Goal: Transaction & Acquisition: Purchase product/service

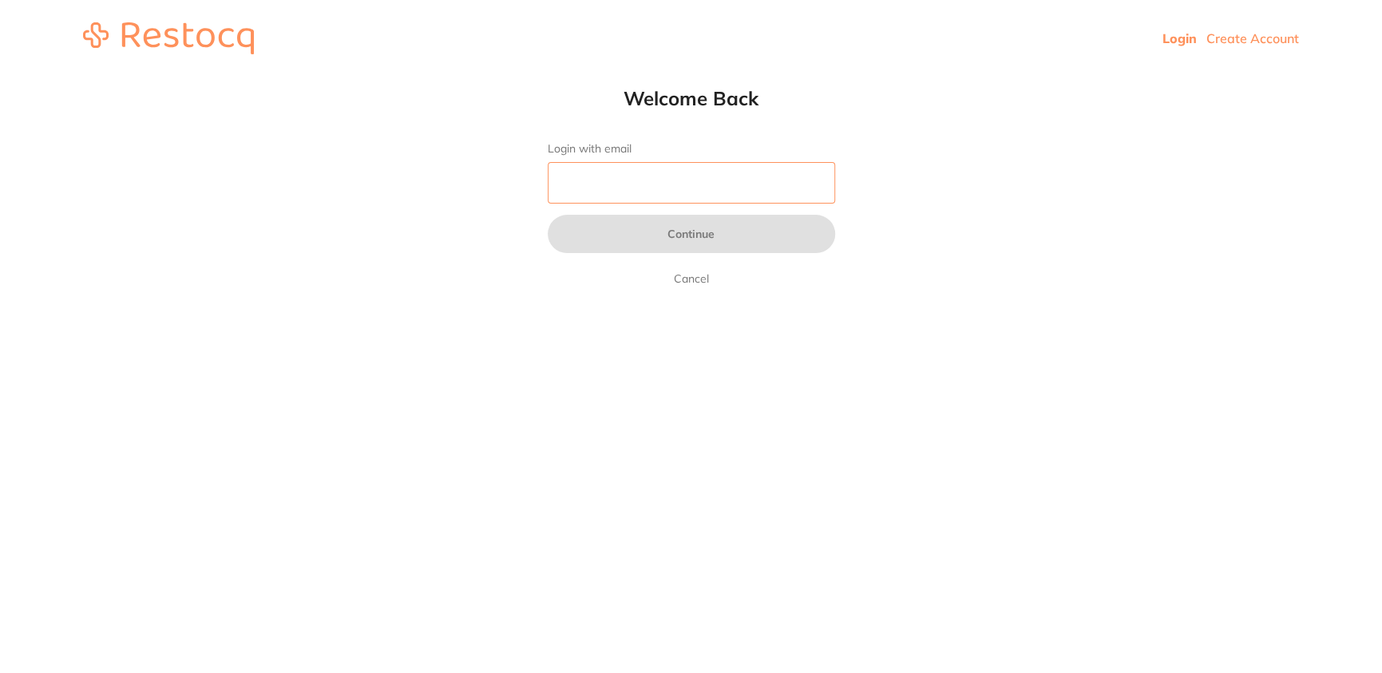
click at [615, 178] on input "Login with email" at bounding box center [691, 183] width 287 height 42
click at [609, 184] on input "Login with email" at bounding box center [691, 183] width 287 height 42
type input "a"
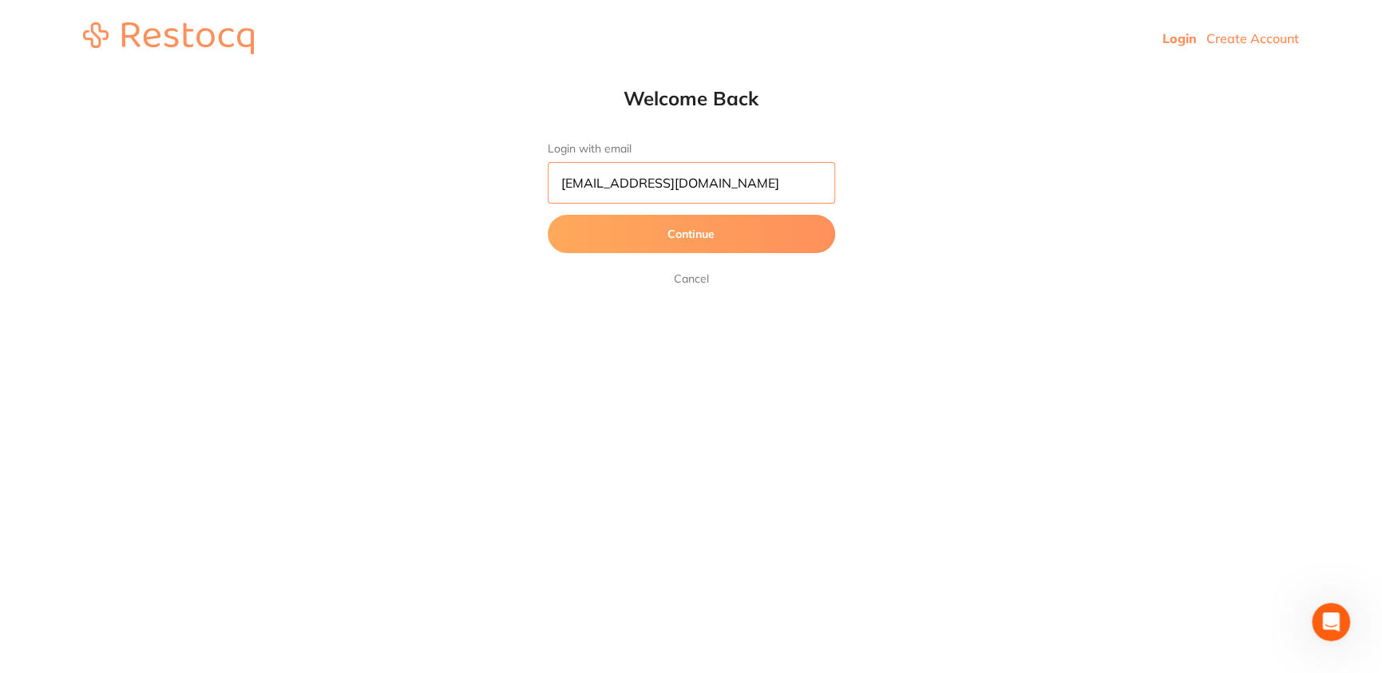
type input "[EMAIL_ADDRESS][DOMAIN_NAME]"
click at [548, 215] on button "Continue" at bounding box center [691, 234] width 287 height 38
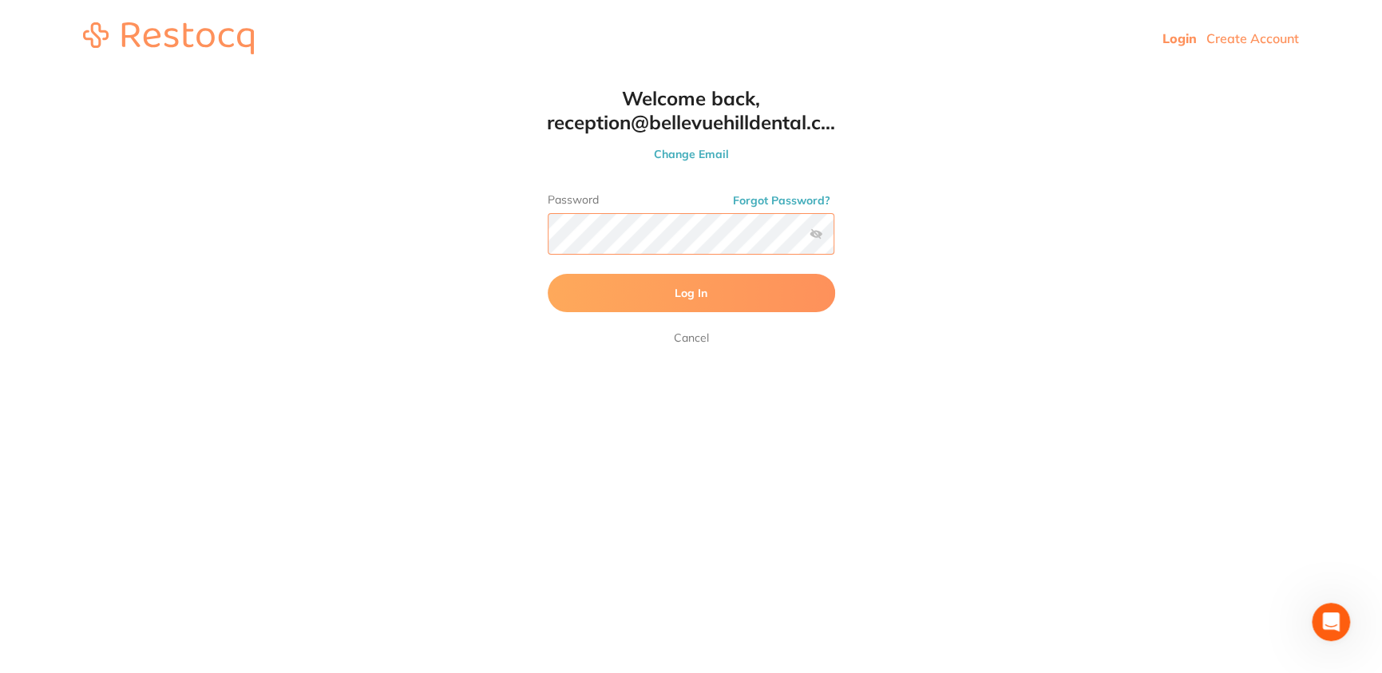
click at [548, 274] on button "Log In" at bounding box center [691, 293] width 287 height 38
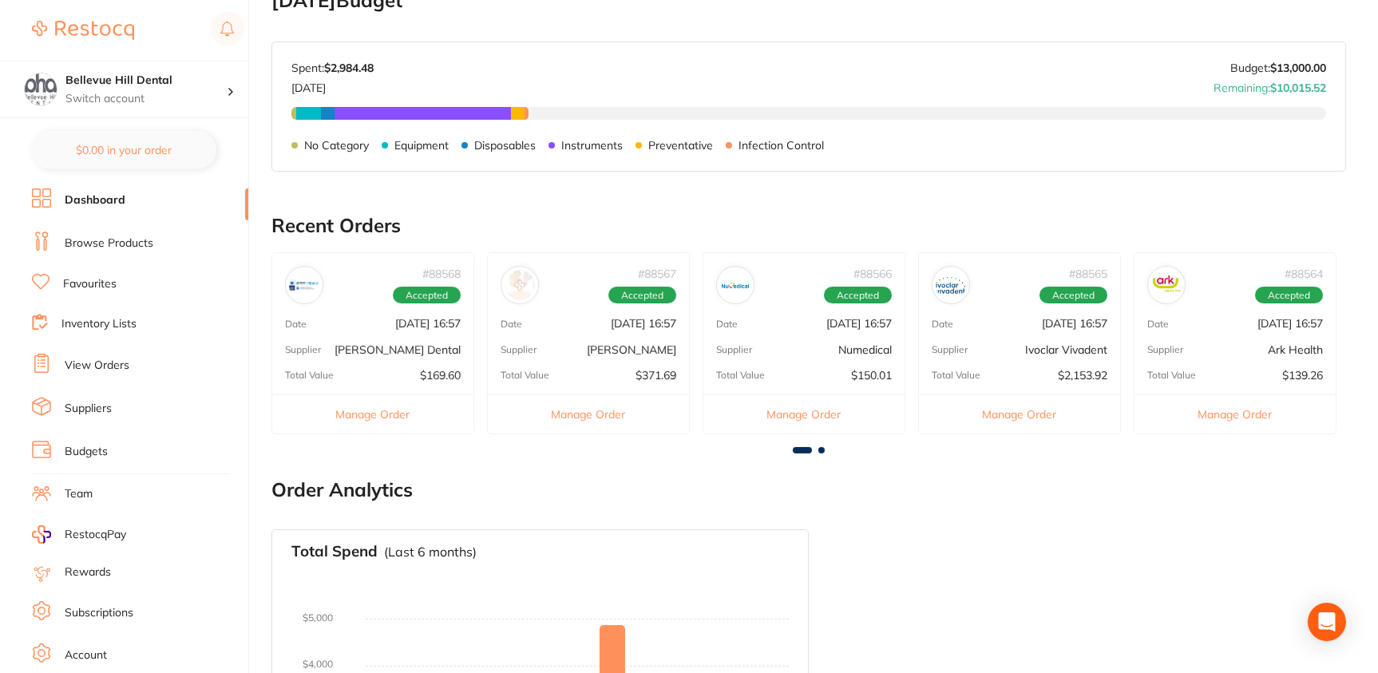
scroll to position [109, 0]
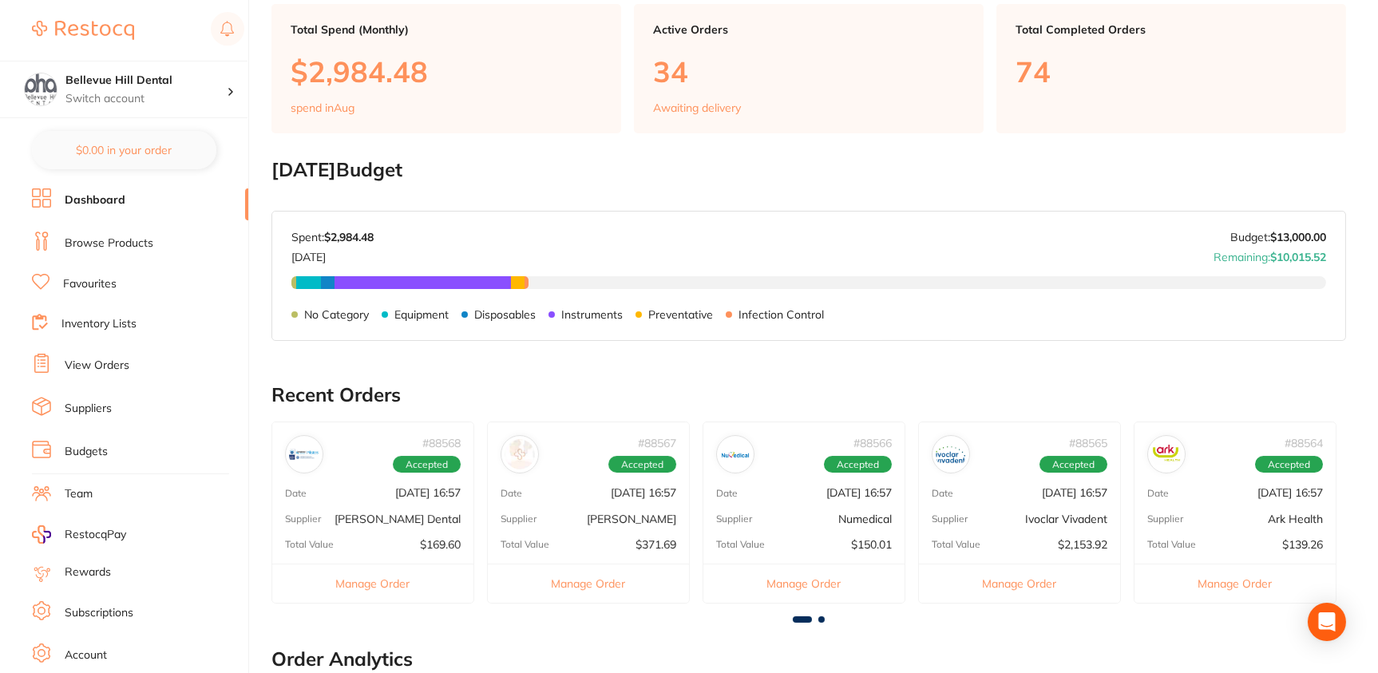
click at [90, 374] on li "View Orders" at bounding box center [140, 366] width 216 height 24
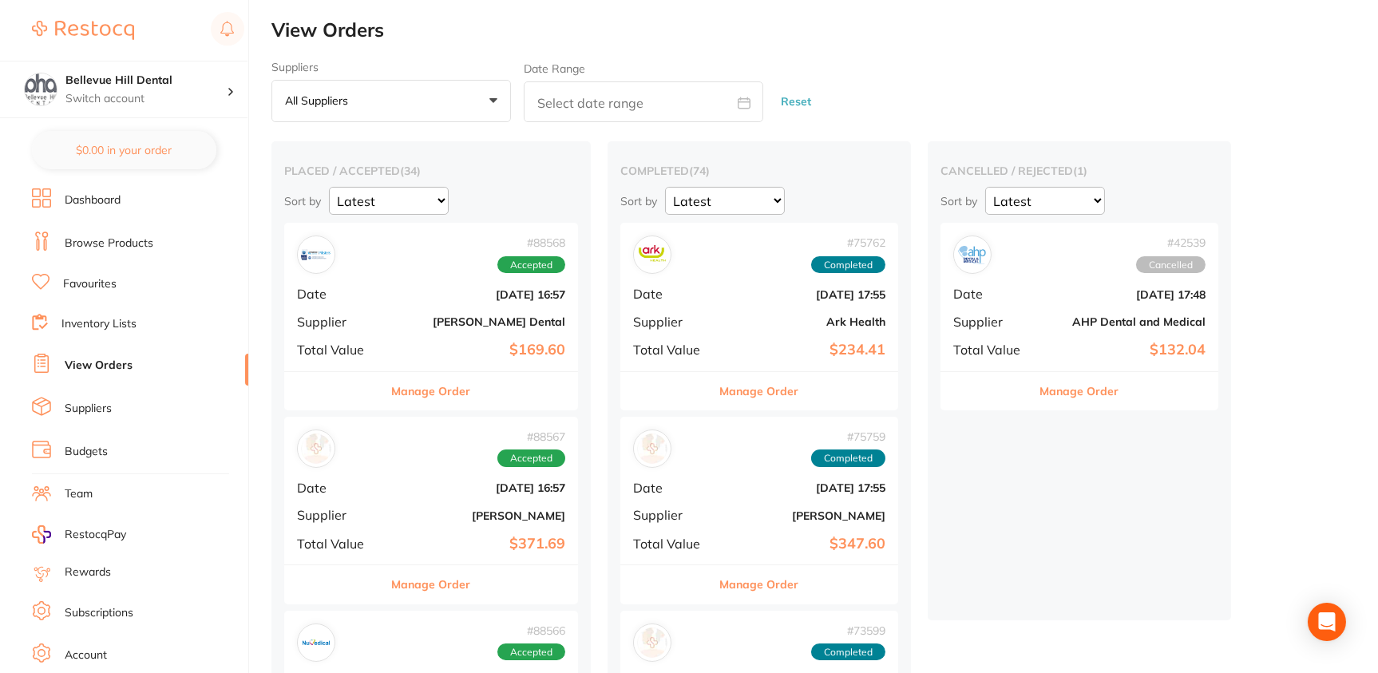
click at [341, 254] on div "# 88568 Accepted" at bounding box center [431, 255] width 268 height 38
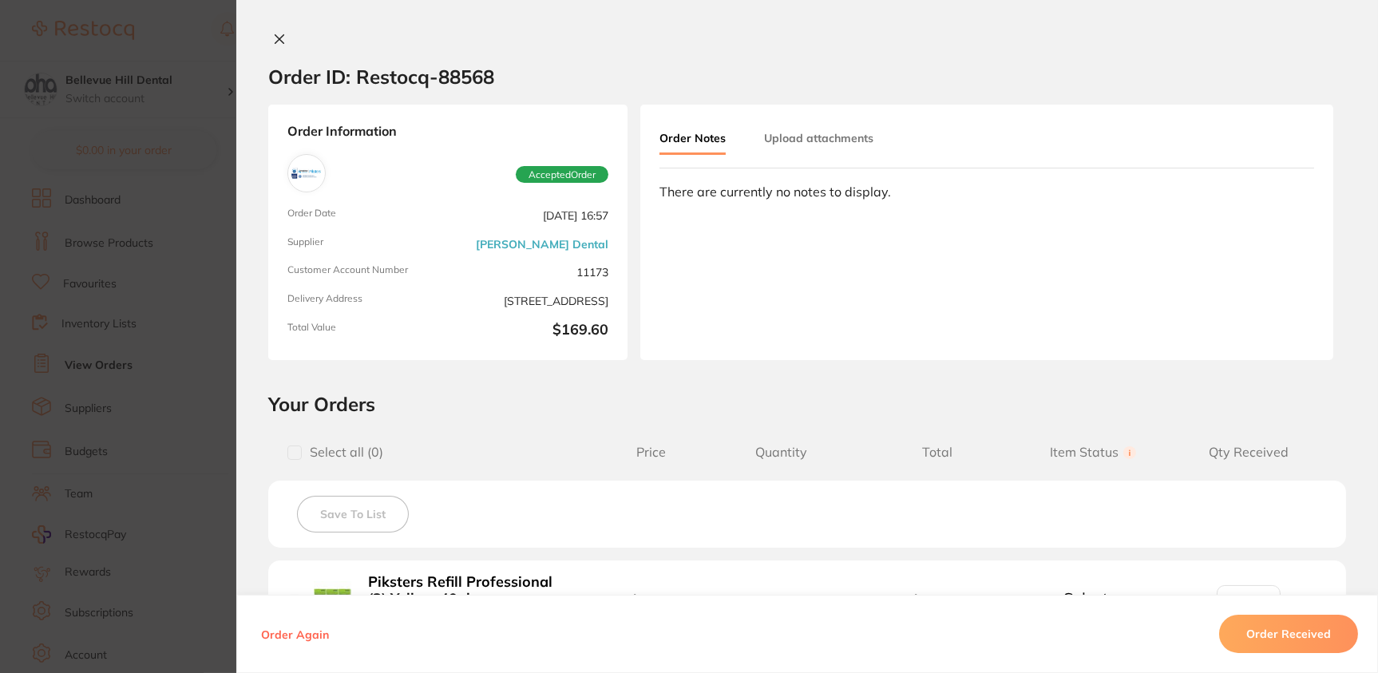
drag, startPoint x: 271, startPoint y: 37, endPoint x: 304, endPoint y: 69, distance: 45.7
click at [273, 38] on icon at bounding box center [279, 39] width 13 height 13
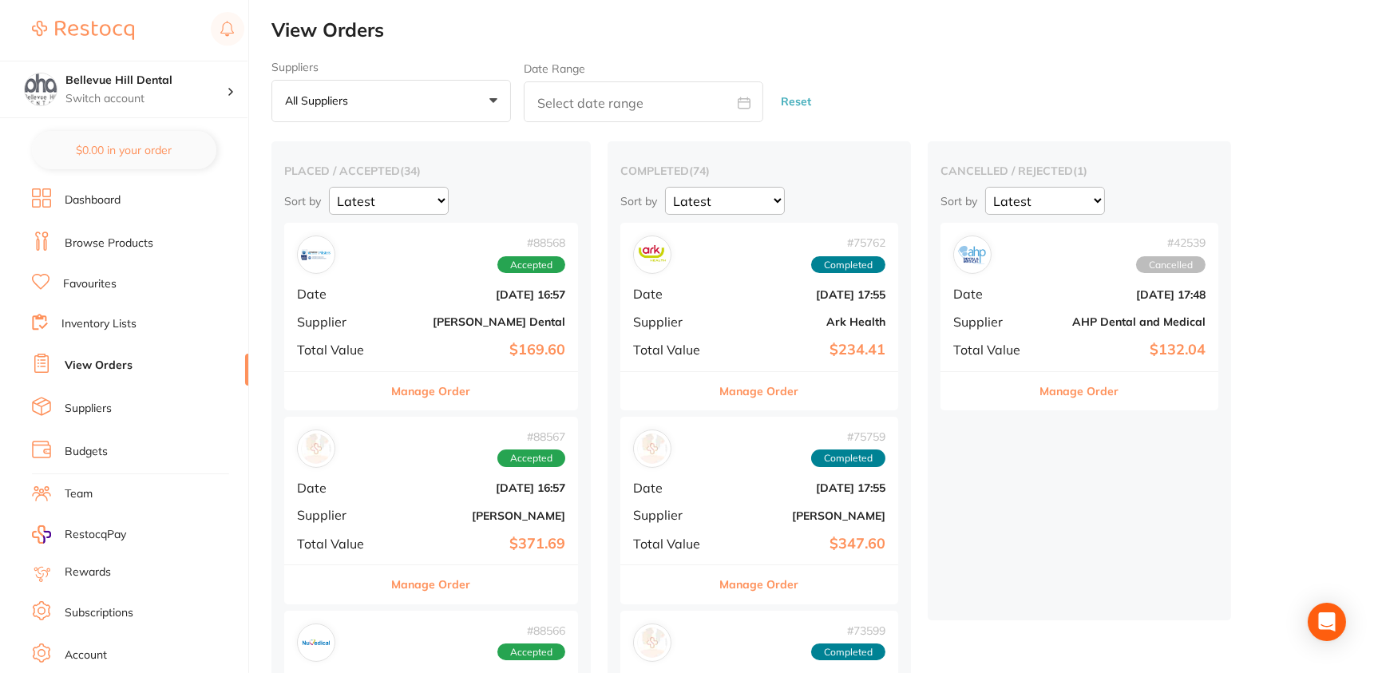
click at [89, 236] on link "Browse Products" at bounding box center [109, 244] width 89 height 16
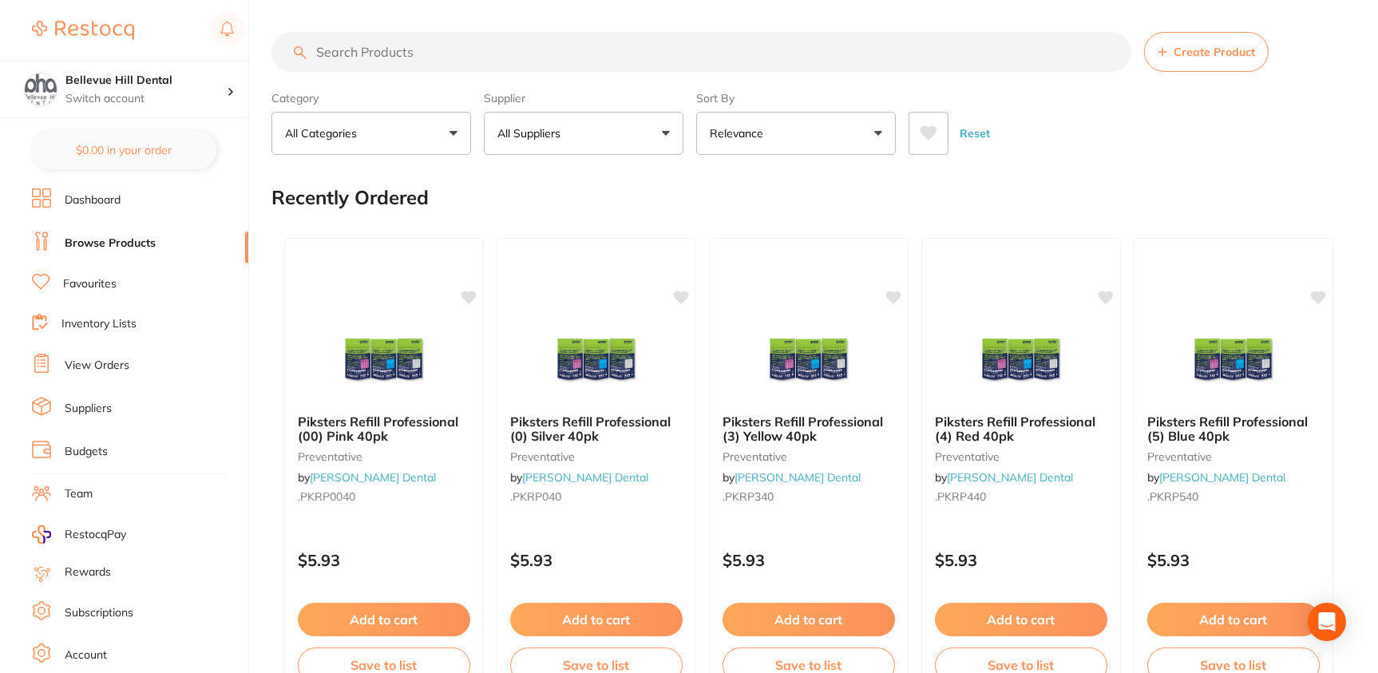
click at [423, 57] on input "search" at bounding box center [701, 52] width 860 height 40
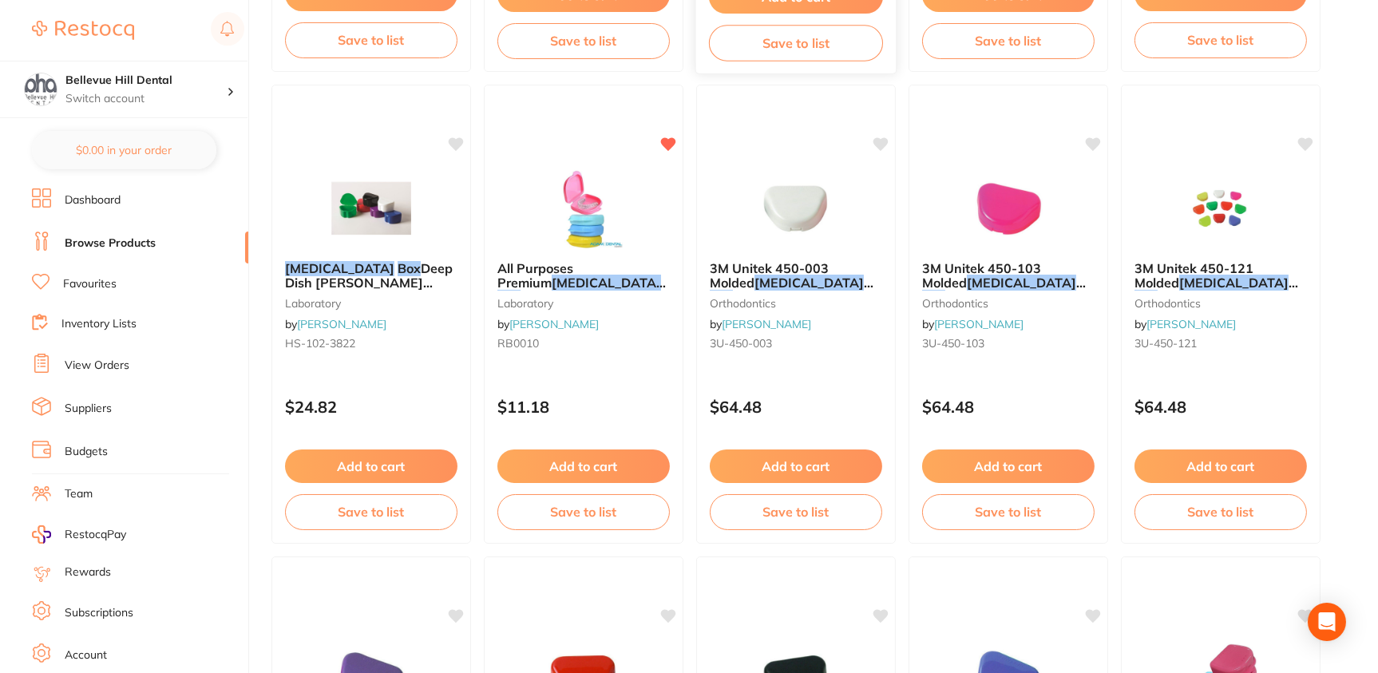
scroll to position [639, 0]
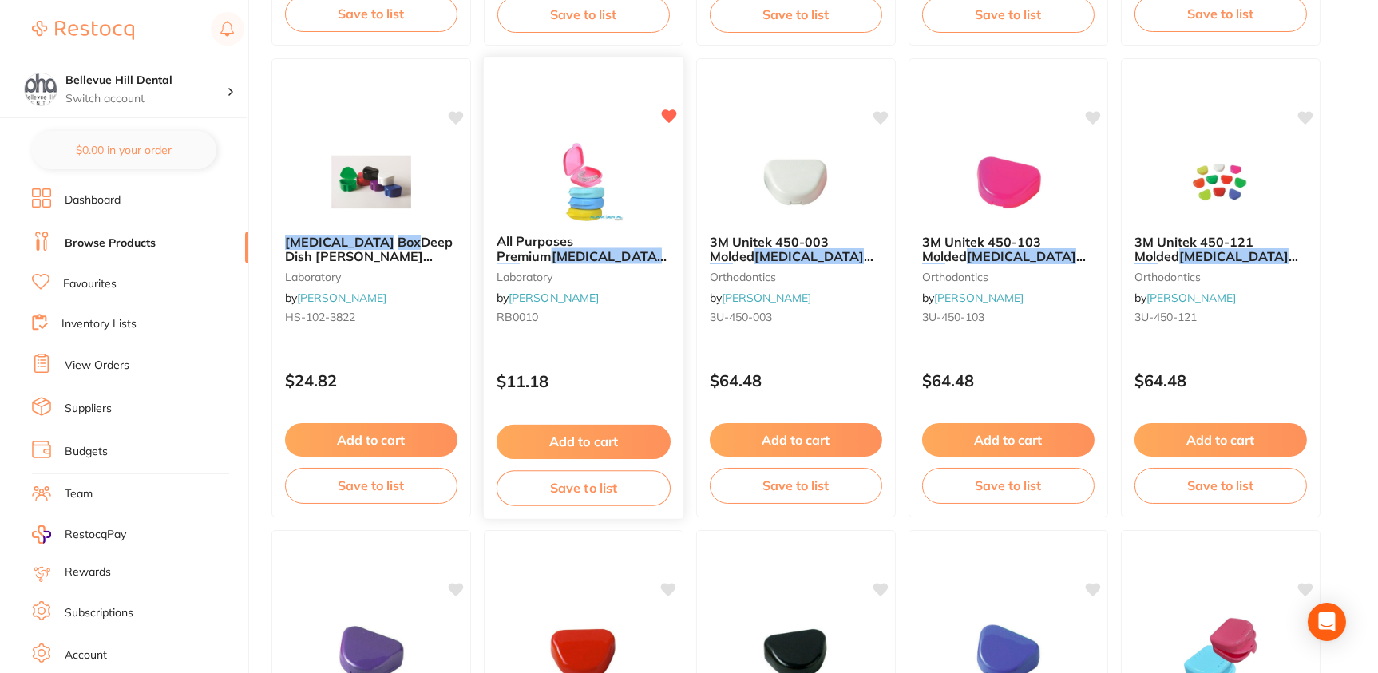
type input "[MEDICAL_DATA] box"
click at [581, 192] on img at bounding box center [583, 181] width 105 height 81
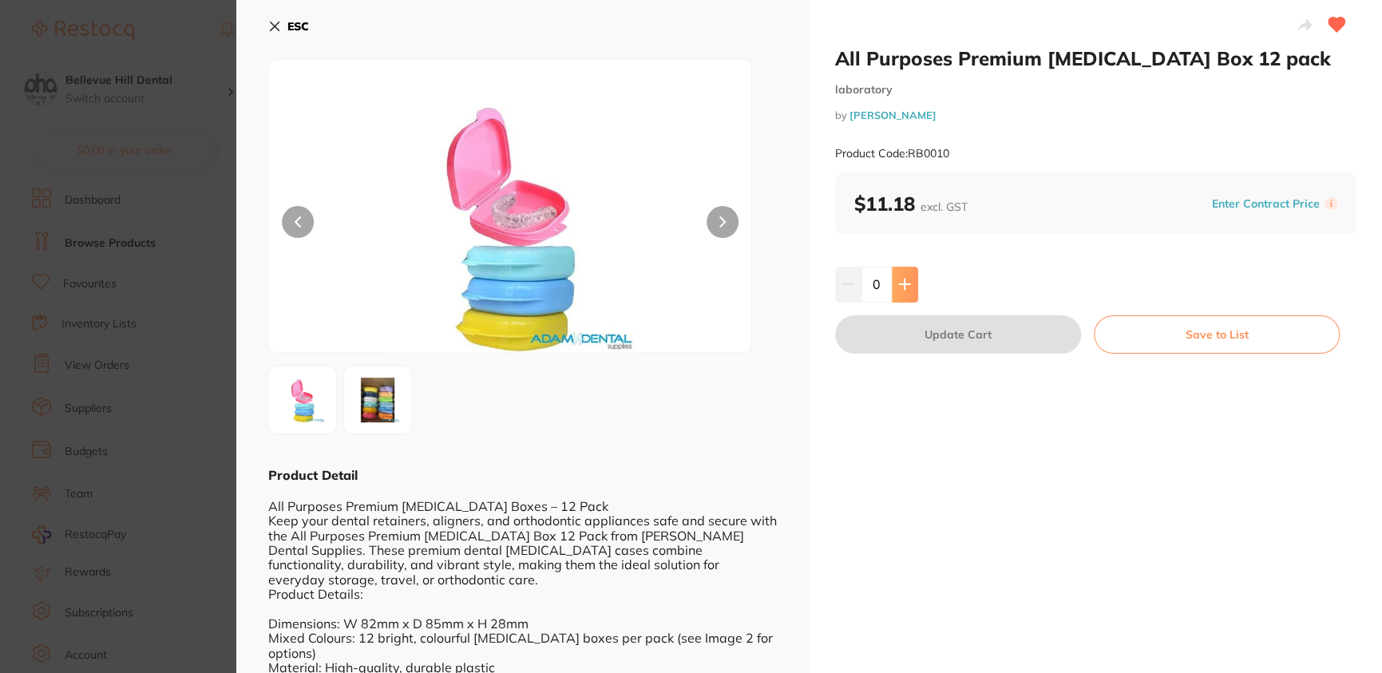
click at [908, 287] on icon at bounding box center [904, 284] width 13 height 13
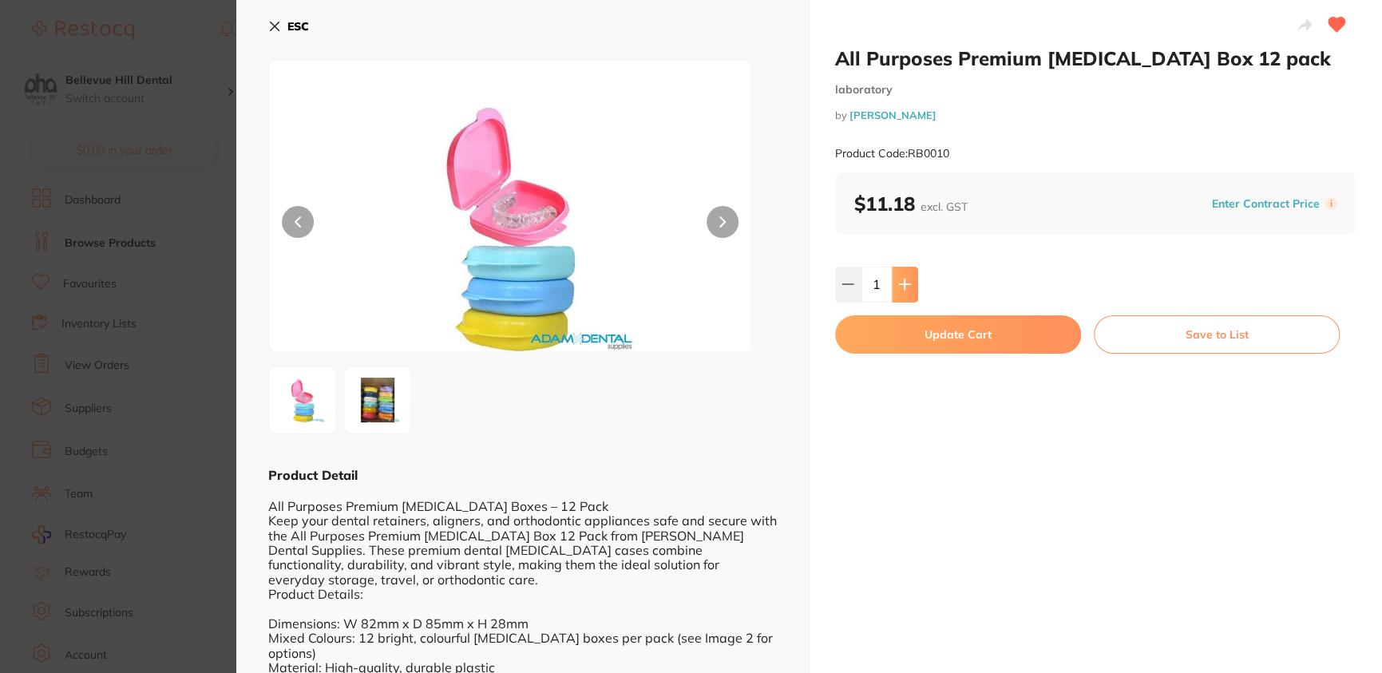
click at [908, 287] on icon at bounding box center [904, 284] width 13 height 13
click at [908, 277] on button at bounding box center [905, 284] width 26 height 35
type input "3"
click at [954, 339] on button "Update Cart" at bounding box center [958, 334] width 246 height 38
checkbox input "false"
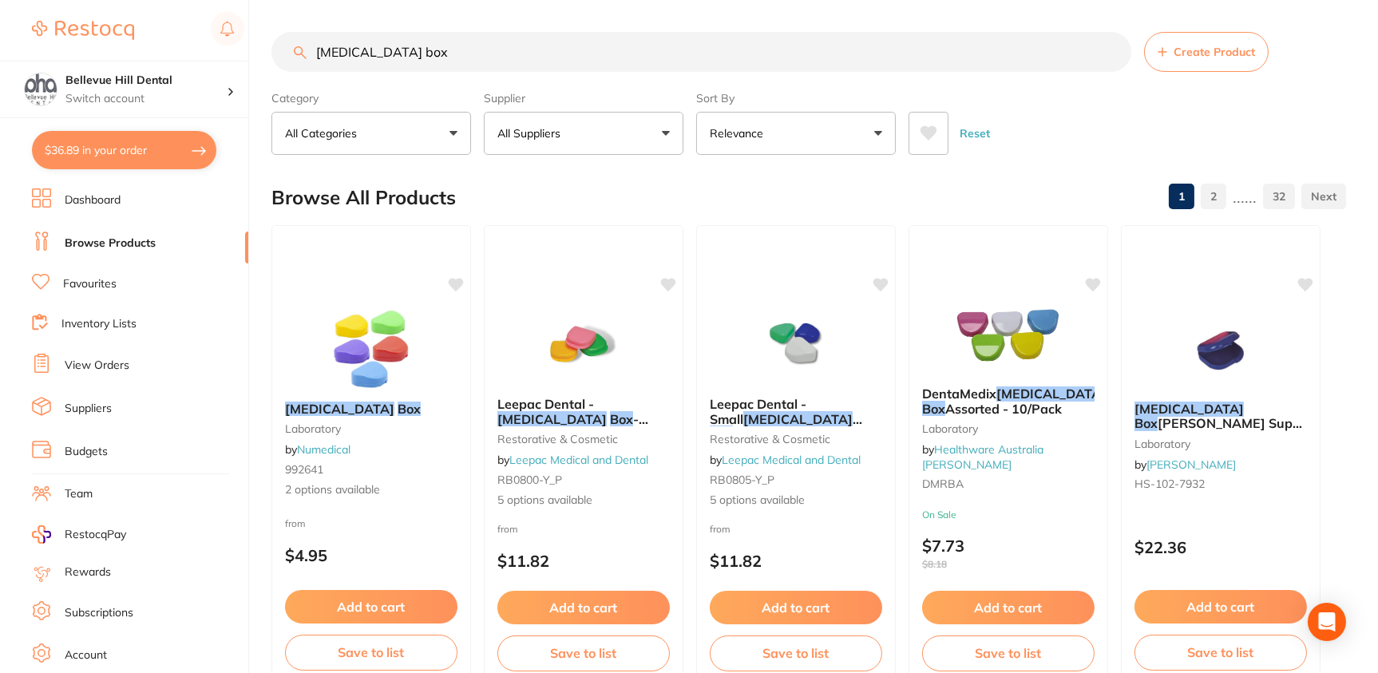
drag, startPoint x: 391, startPoint y: 61, endPoint x: 271, endPoint y: 62, distance: 119.8
click at [271, 62] on div "[MEDICAL_DATA] box Create Product" at bounding box center [808, 52] width 1075 height 40
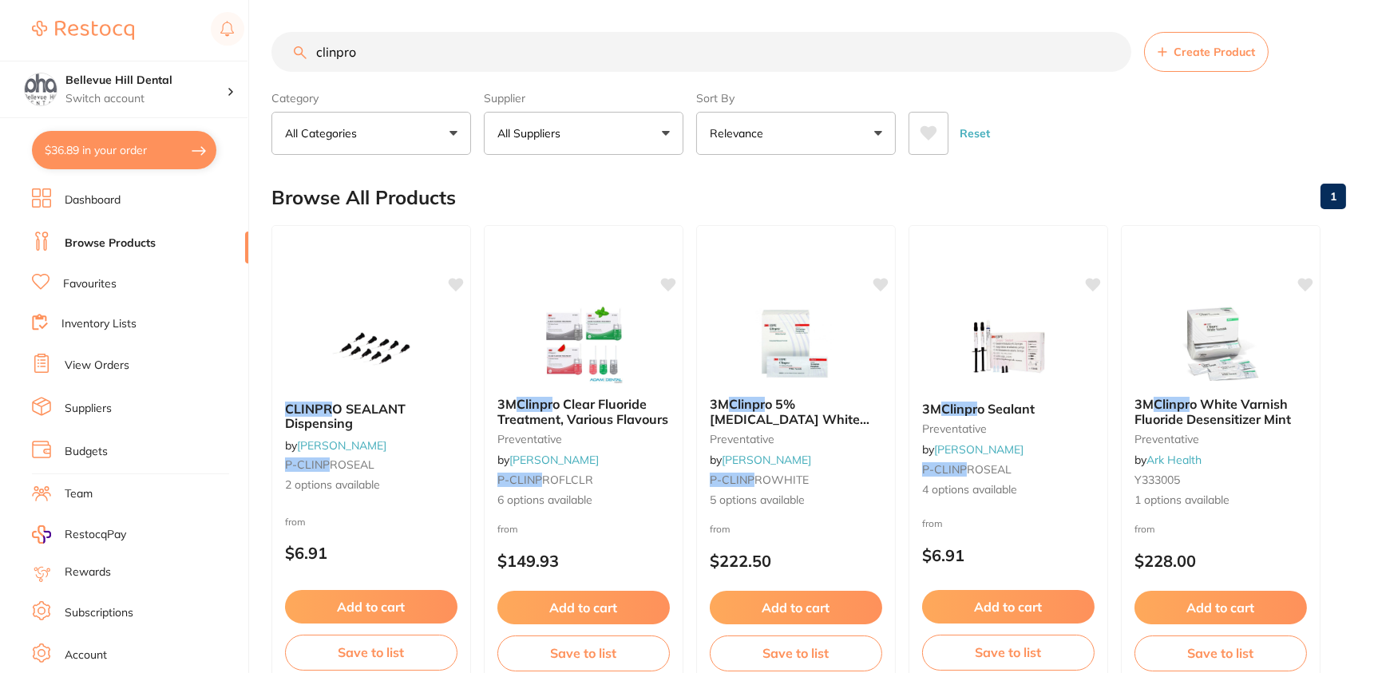
type input "clinpro"
click at [579, 413] on span "Clear Fluoride Treatment, Various Flavours" at bounding box center [583, 411] width 172 height 31
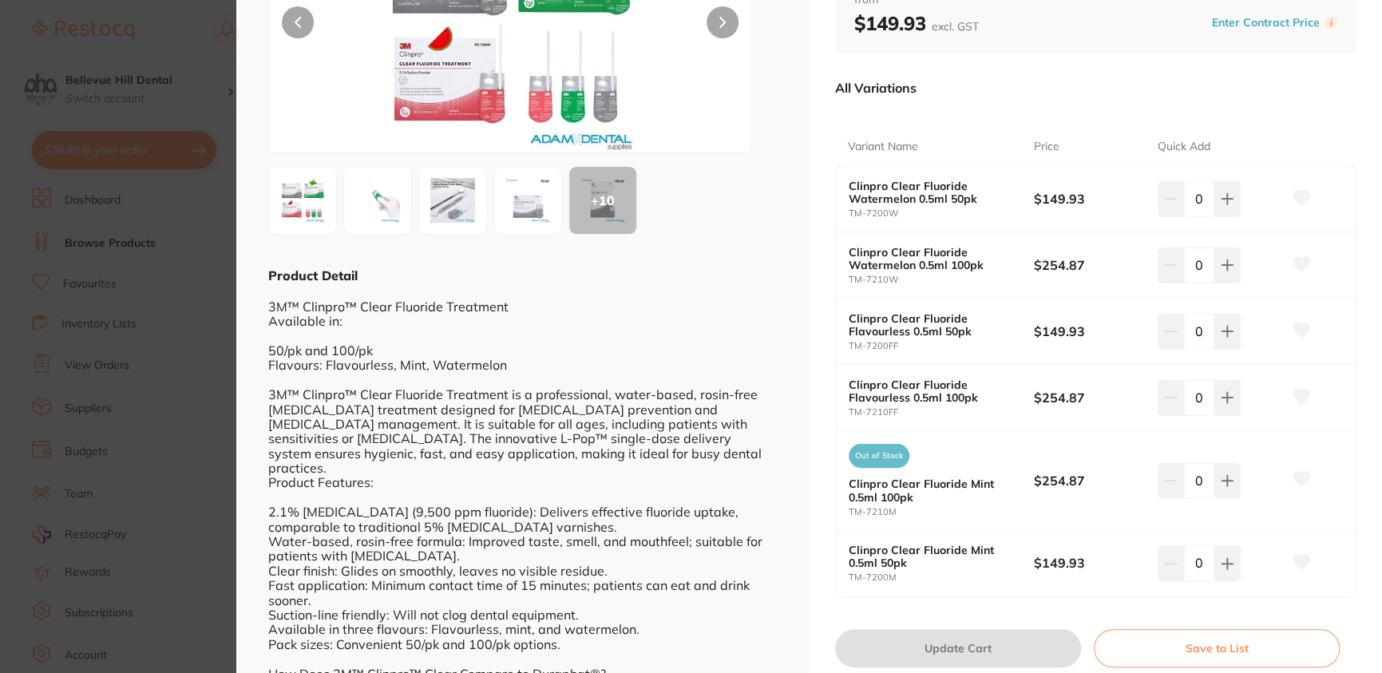
scroll to position [160, 0]
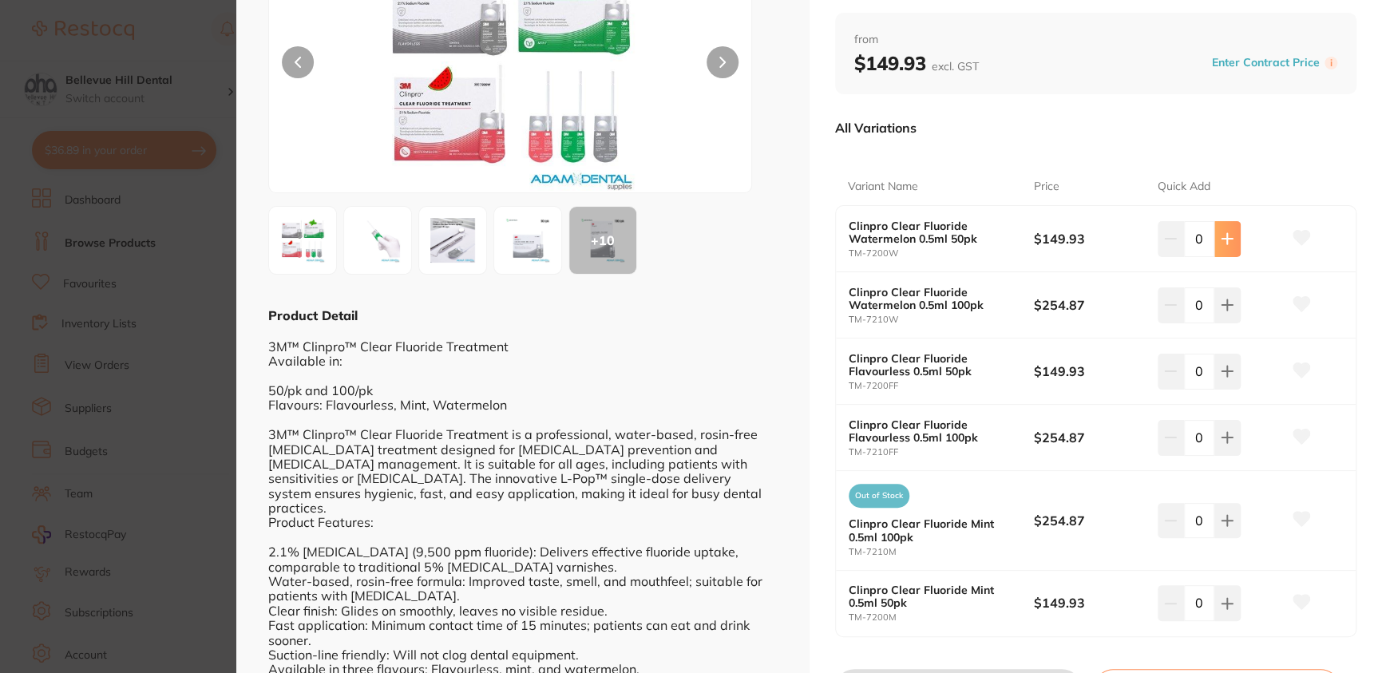
click at [1226, 237] on icon at bounding box center [1227, 238] width 13 height 13
type input "1"
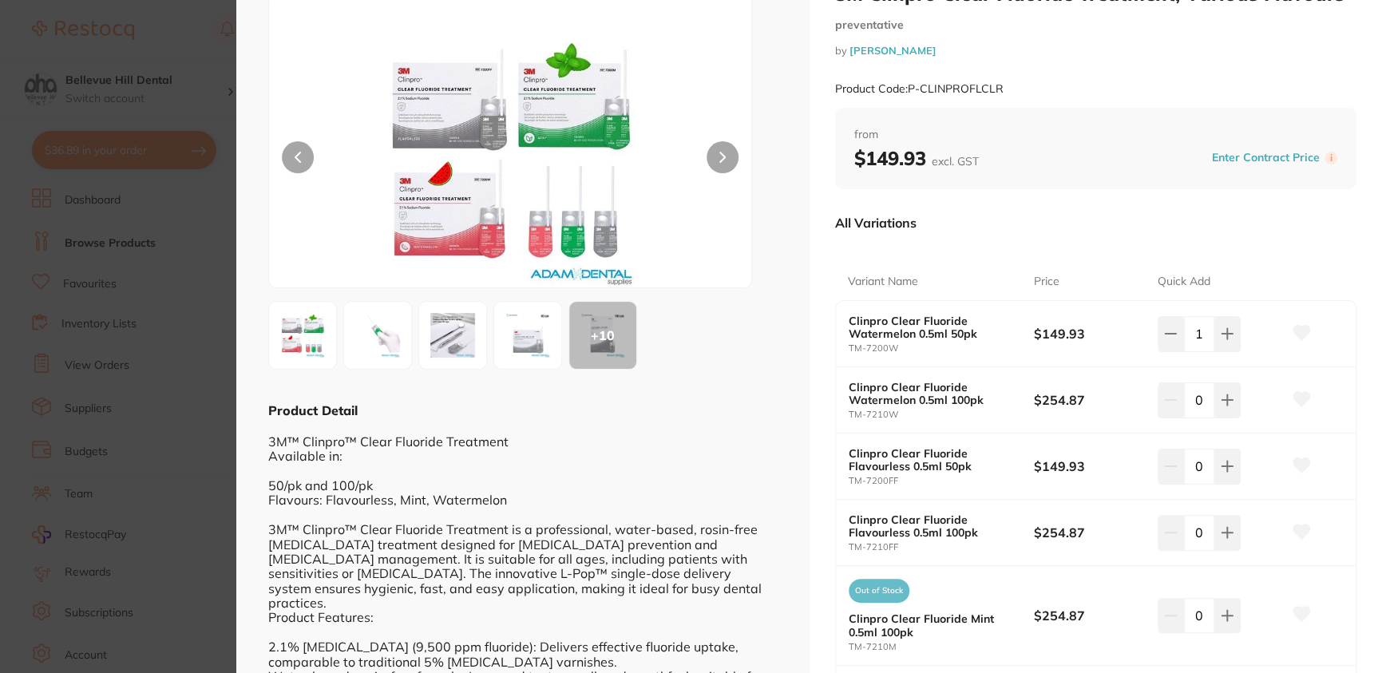
scroll to position [0, 0]
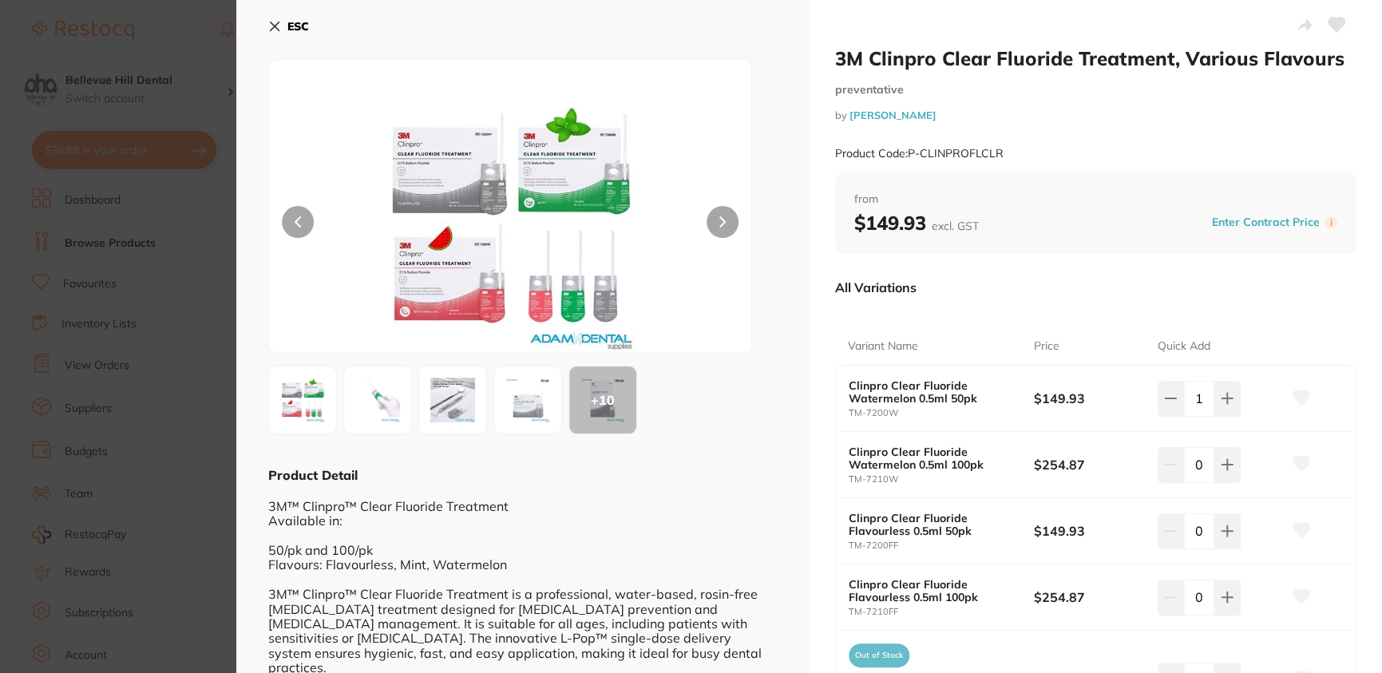
click at [302, 25] on b "ESC" at bounding box center [298, 26] width 22 height 14
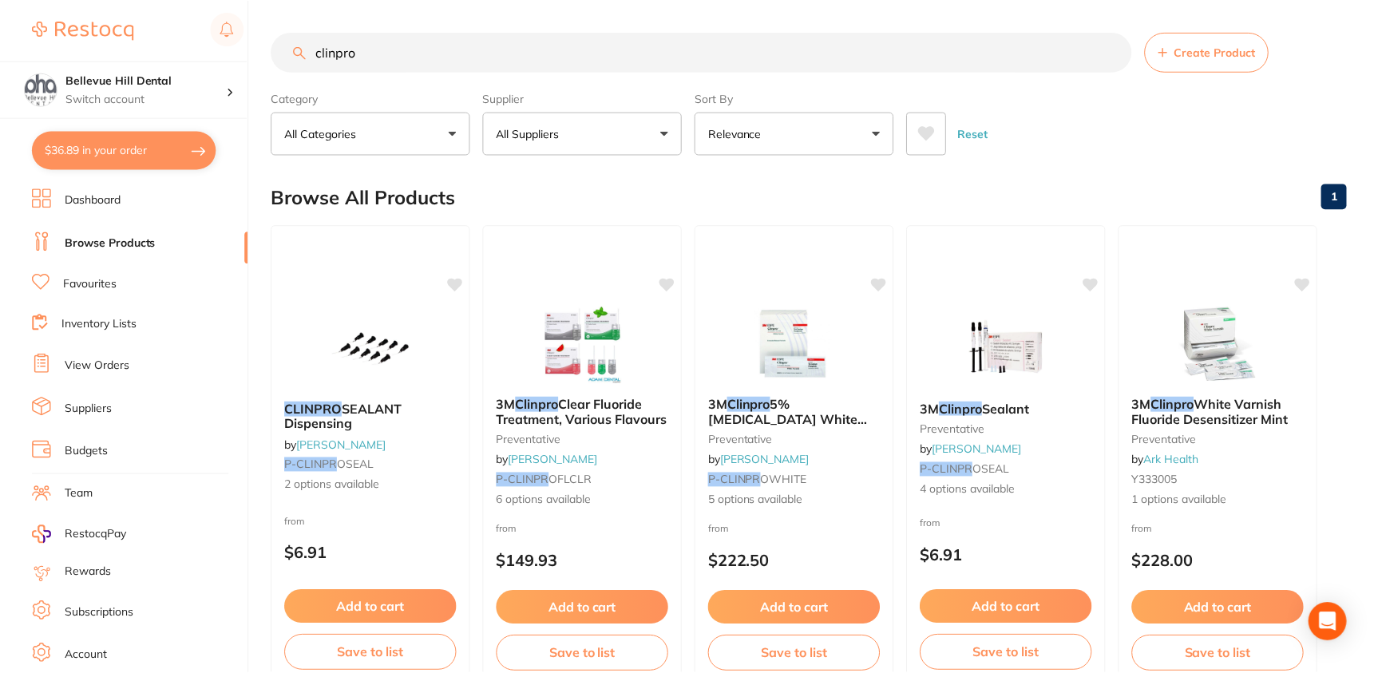
scroll to position [5, 0]
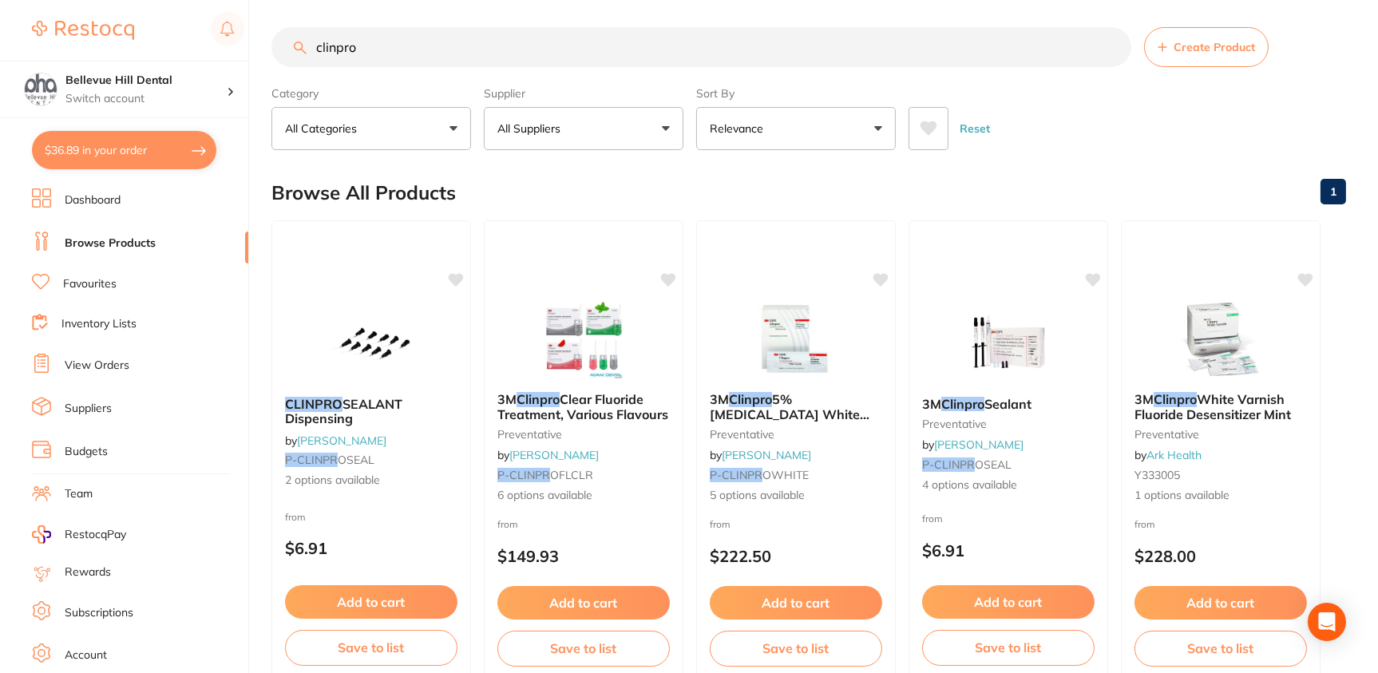
drag, startPoint x: 381, startPoint y: 46, endPoint x: 208, endPoint y: 45, distance: 172.5
click at [208, 45] on div "$36.89 [GEOGRAPHIC_DATA] Dental Switch account [GEOGRAPHIC_DATA] Dental $36.89 …" at bounding box center [689, 331] width 1378 height 673
type input "gauze"
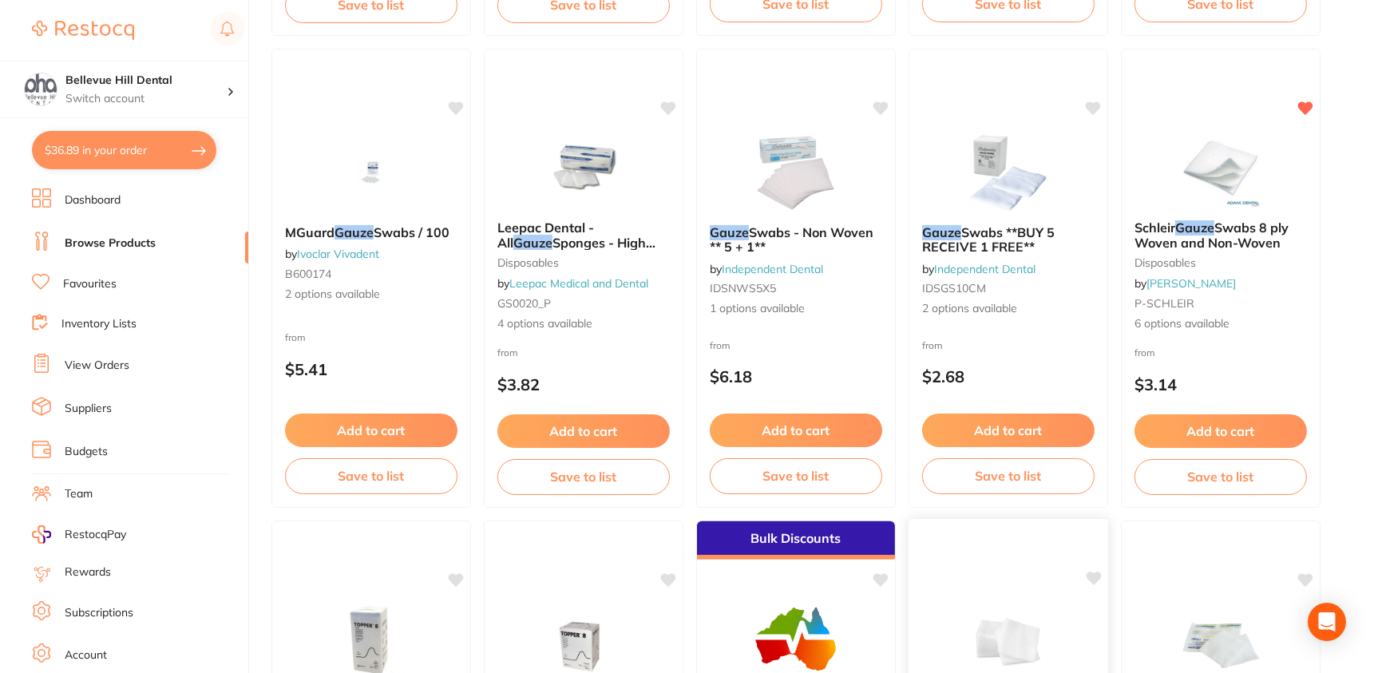
scroll to position [1118, 0]
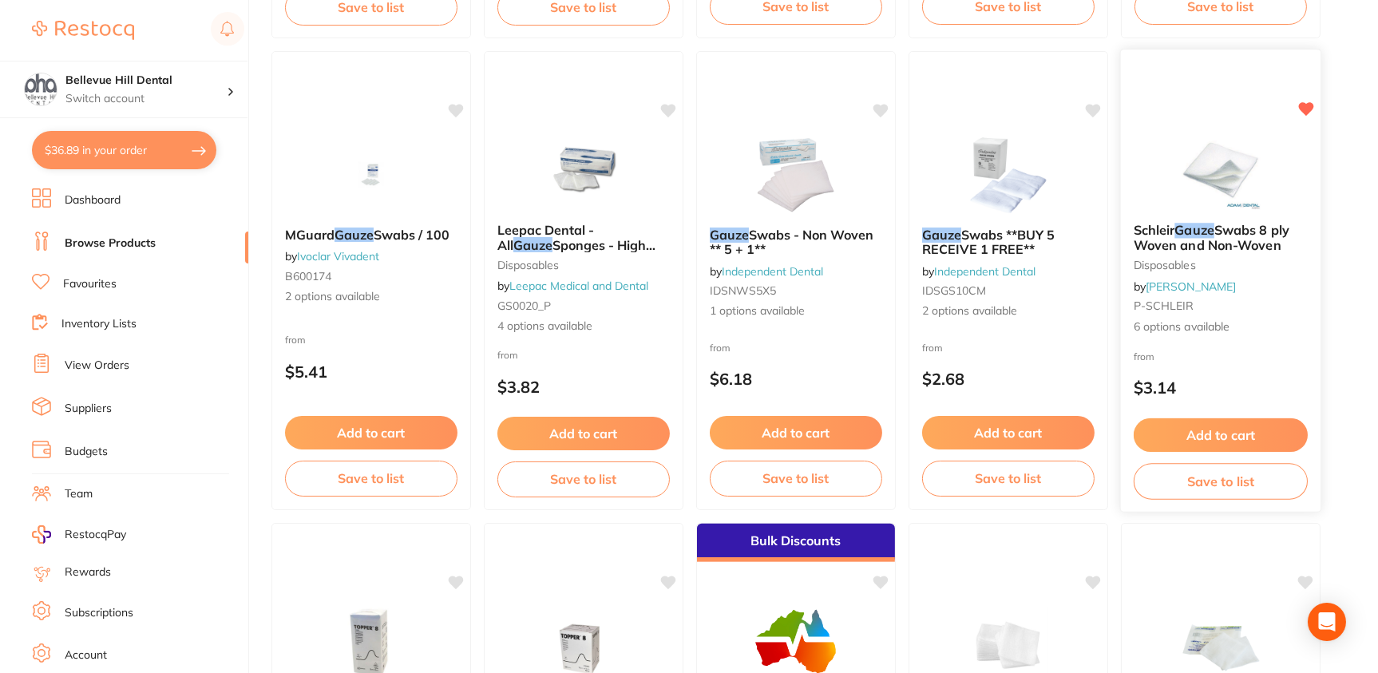
click at [1247, 429] on button "Add to cart" at bounding box center [1221, 435] width 174 height 34
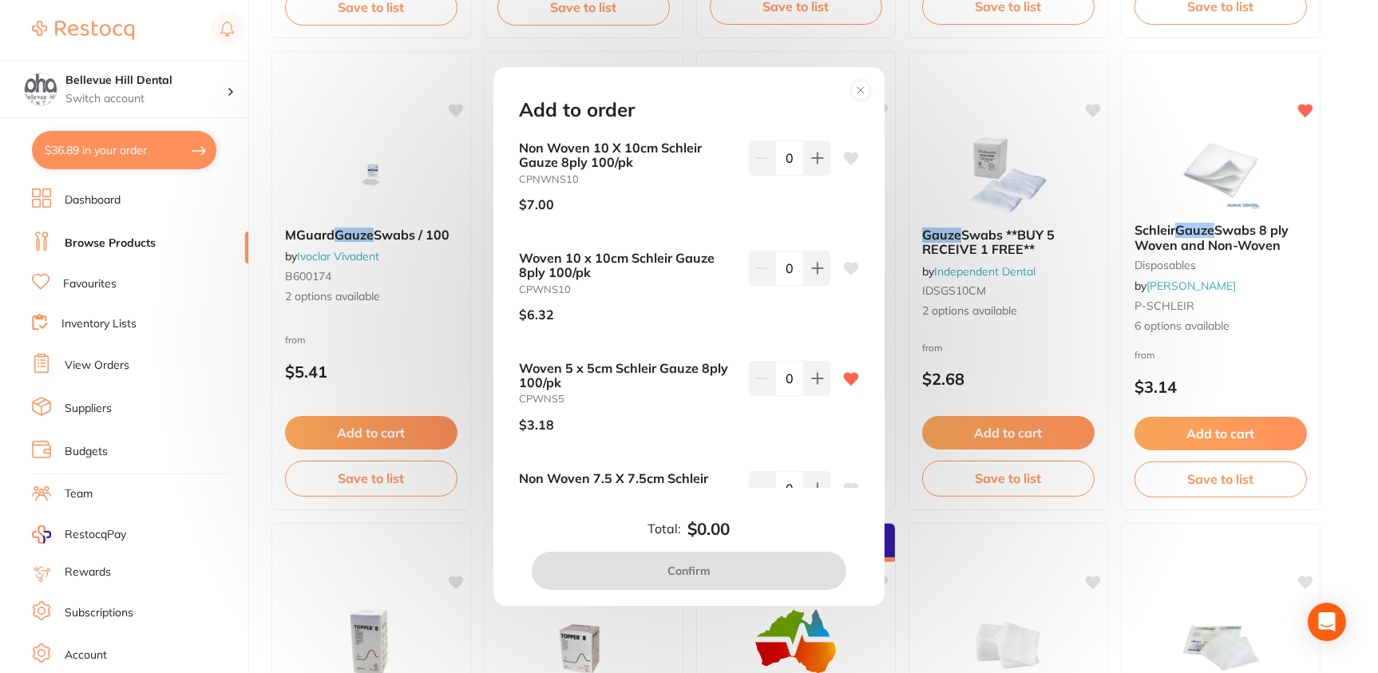
scroll to position [80, 0]
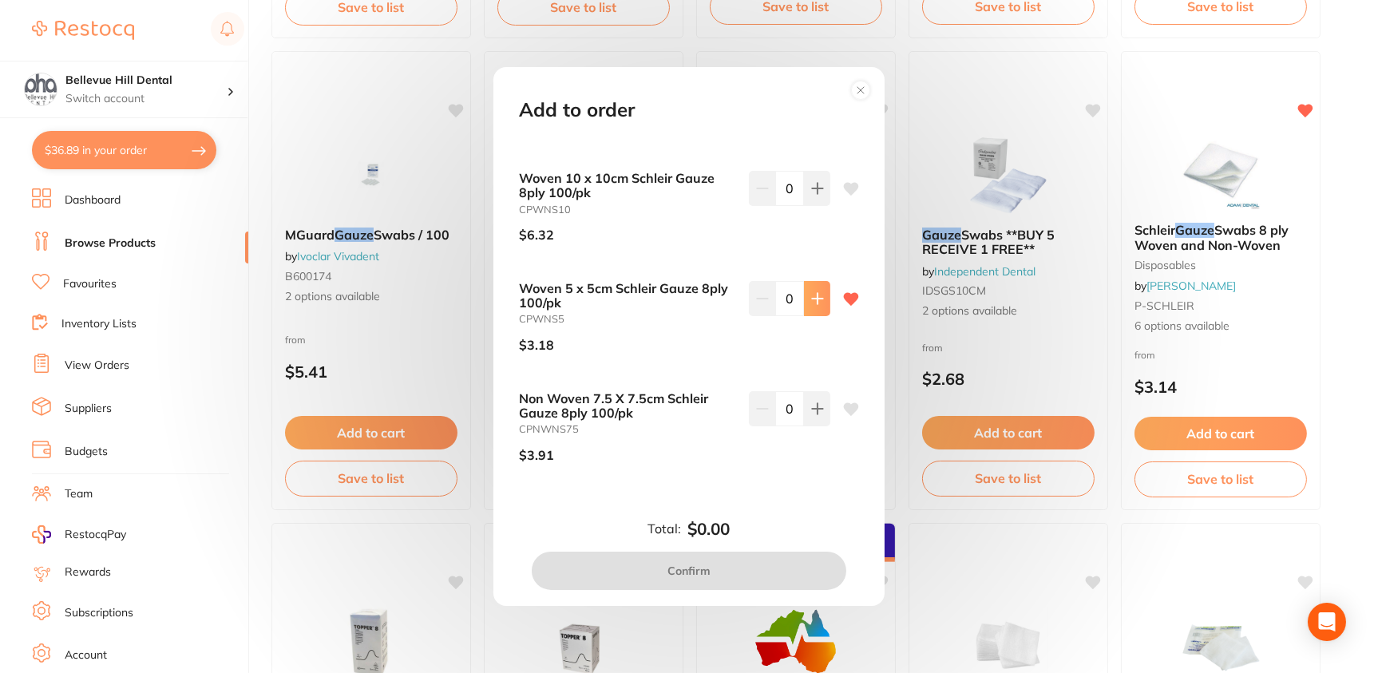
click at [815, 96] on button at bounding box center [817, 78] width 26 height 35
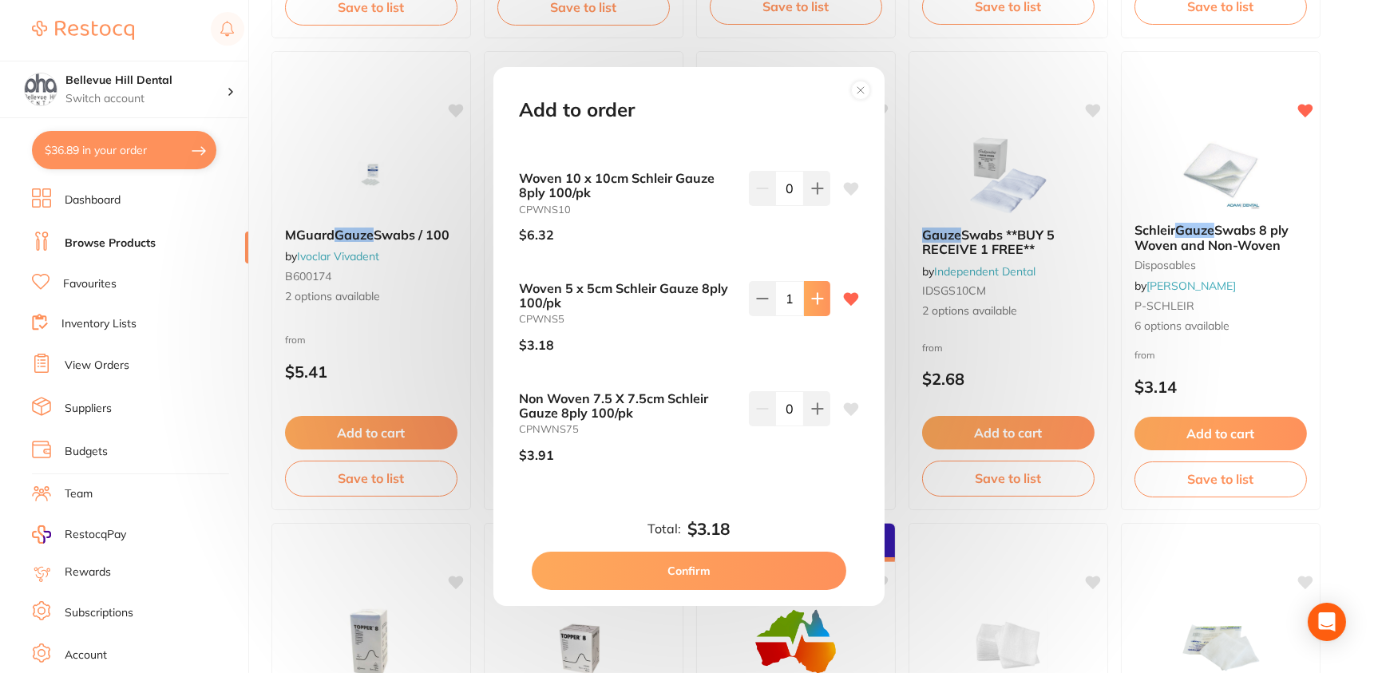
click at [818, 85] on icon at bounding box center [817, 78] width 13 height 13
type input "4"
click at [685, 577] on button "Confirm" at bounding box center [689, 571] width 315 height 38
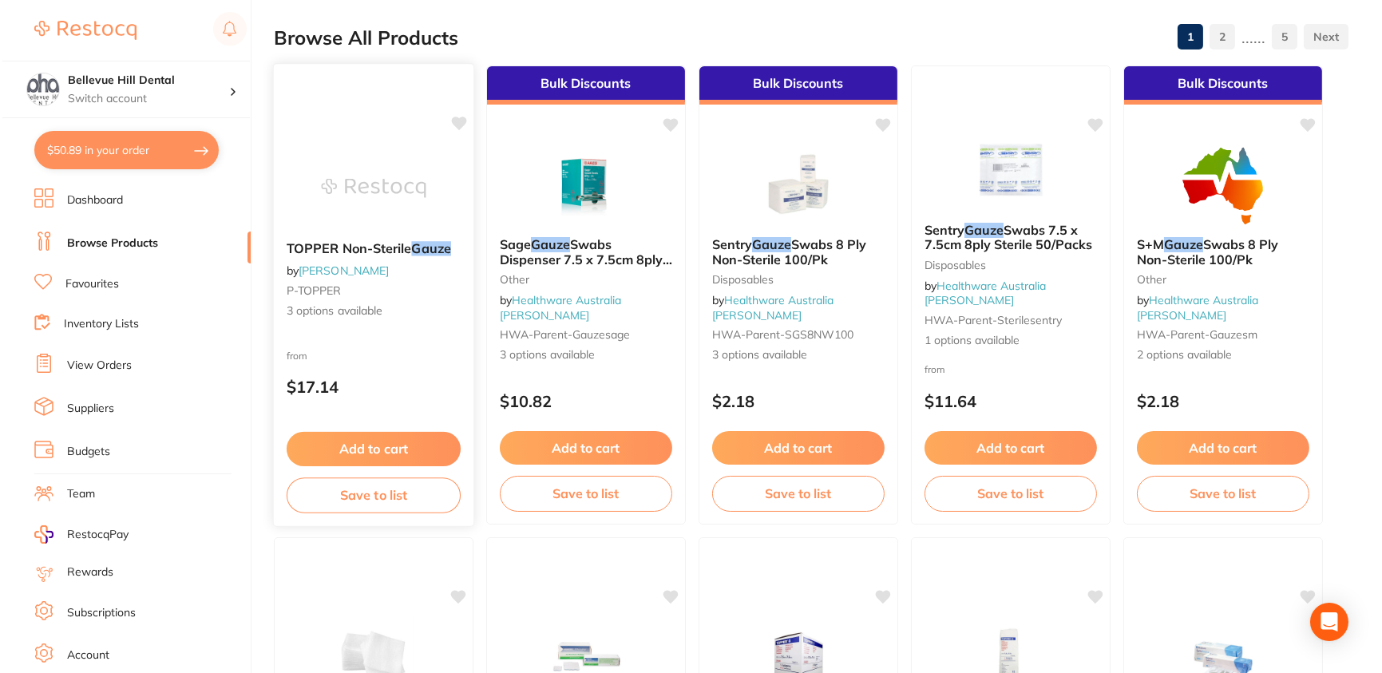
scroll to position [0, 0]
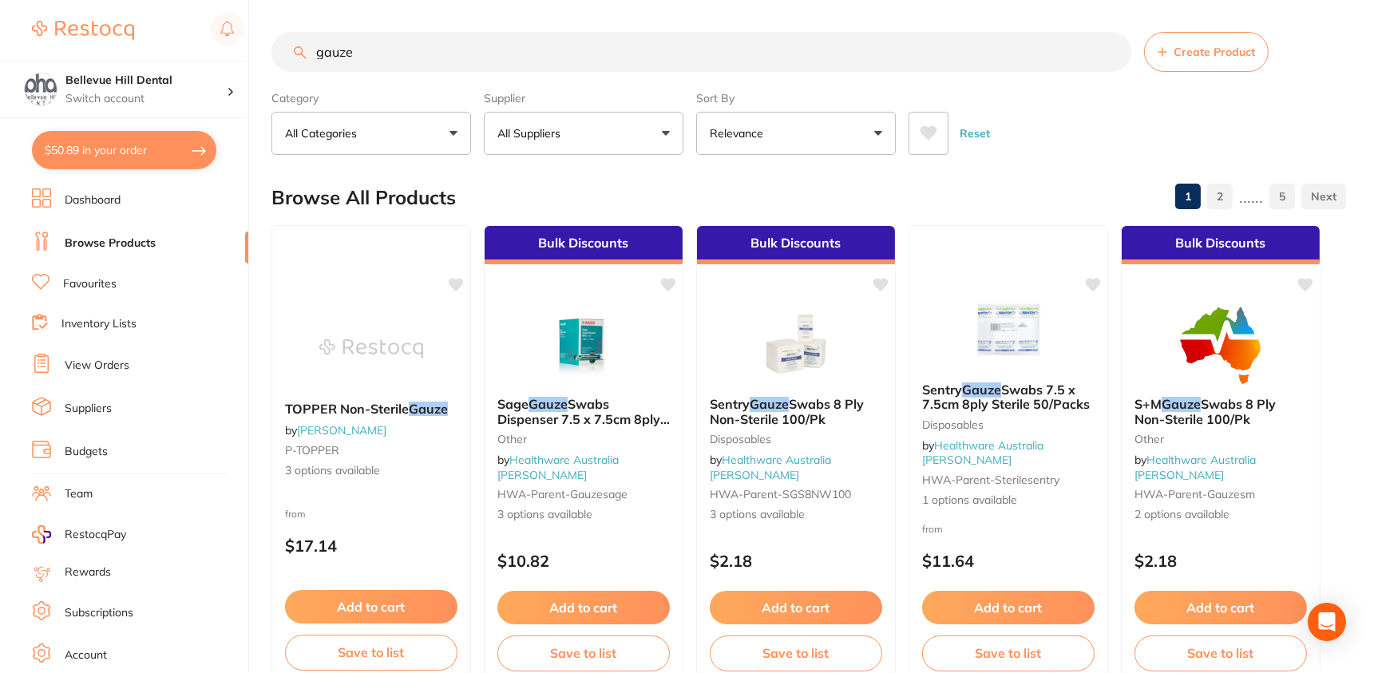
click at [105, 156] on button "$50.89 in your order" at bounding box center [124, 150] width 184 height 38
checkbox input "true"
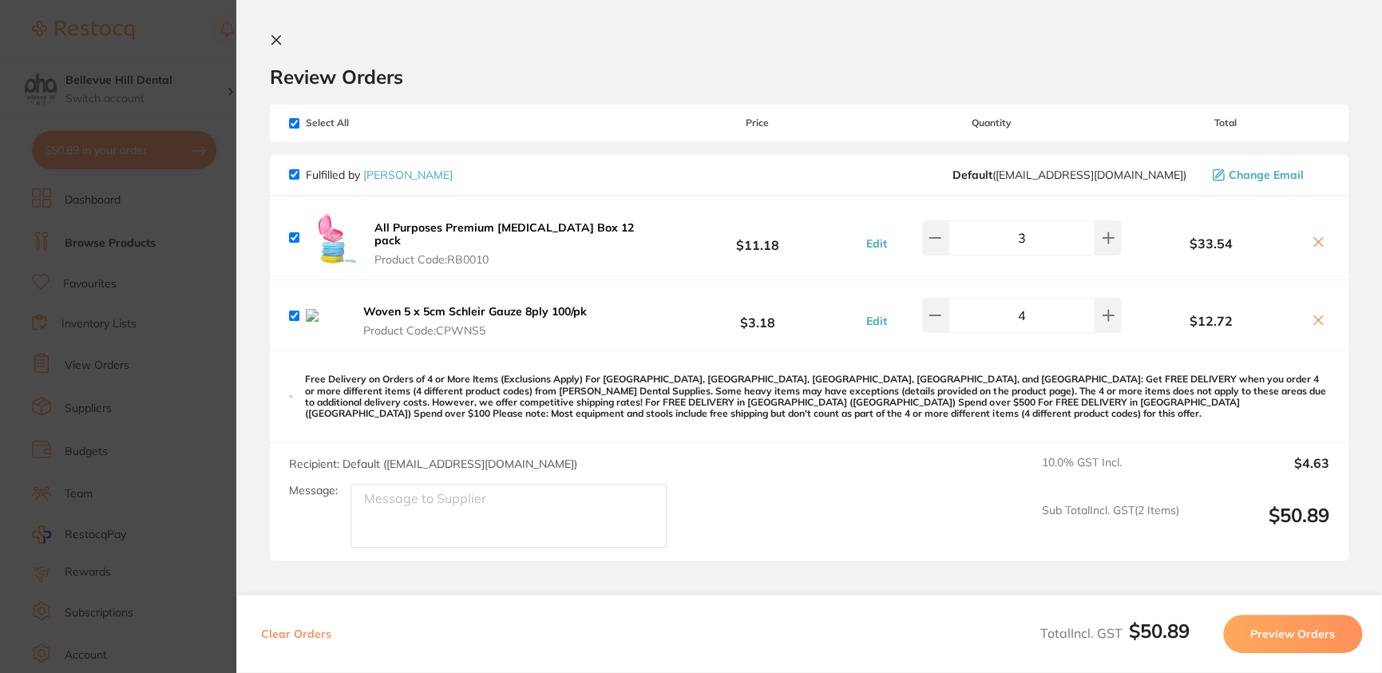
click at [271, 46] on button at bounding box center [279, 41] width 19 height 15
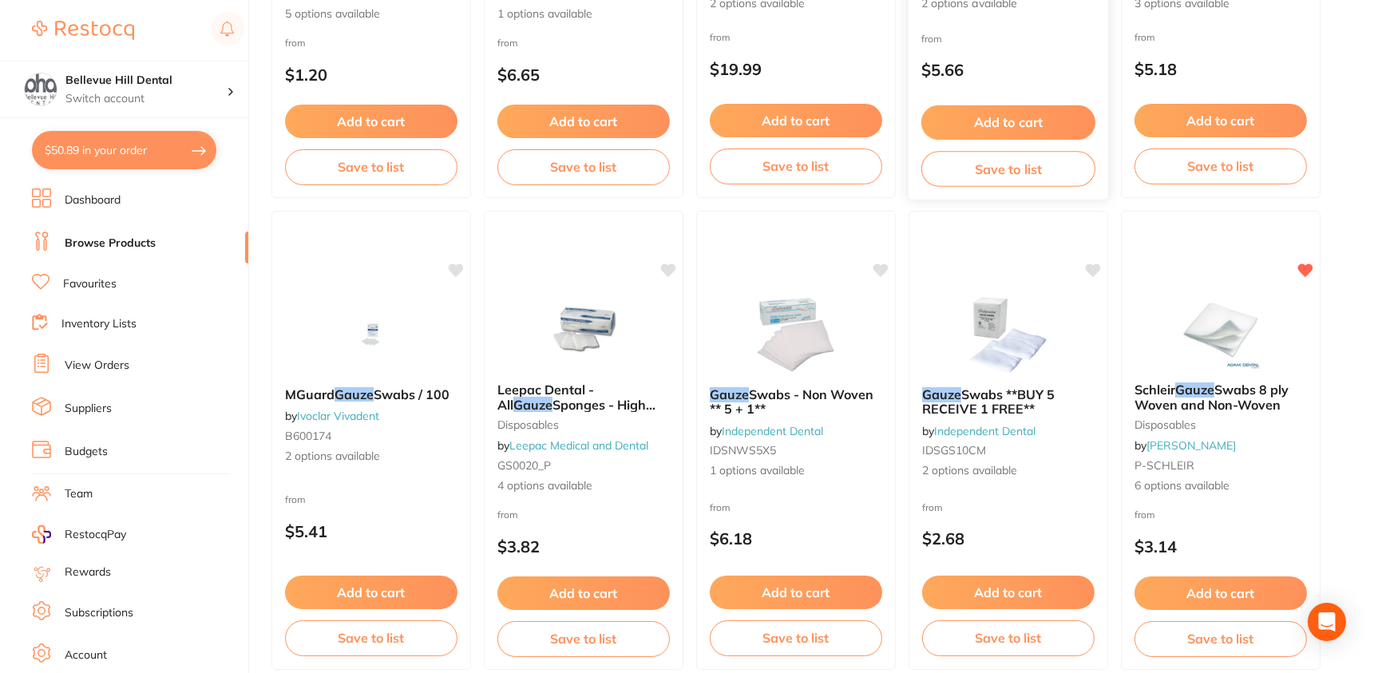
scroll to position [1121, 0]
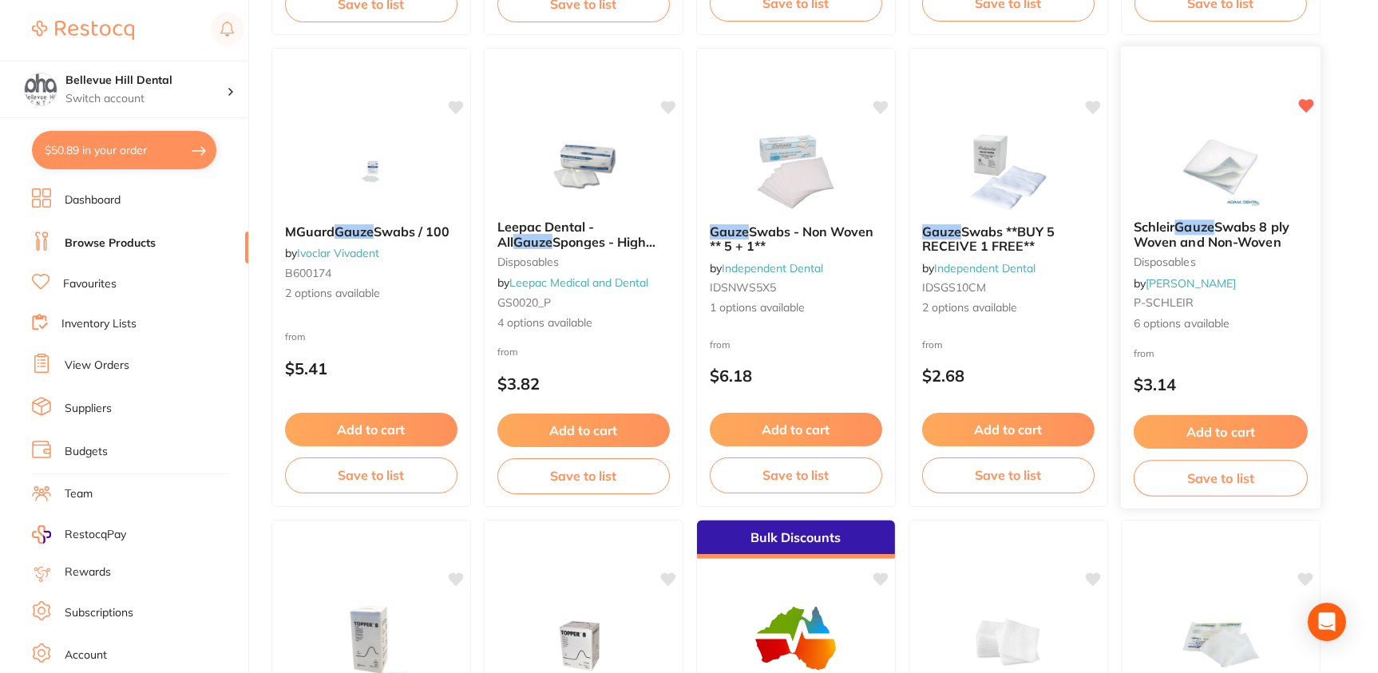
click at [1229, 176] on img at bounding box center [1220, 166] width 105 height 81
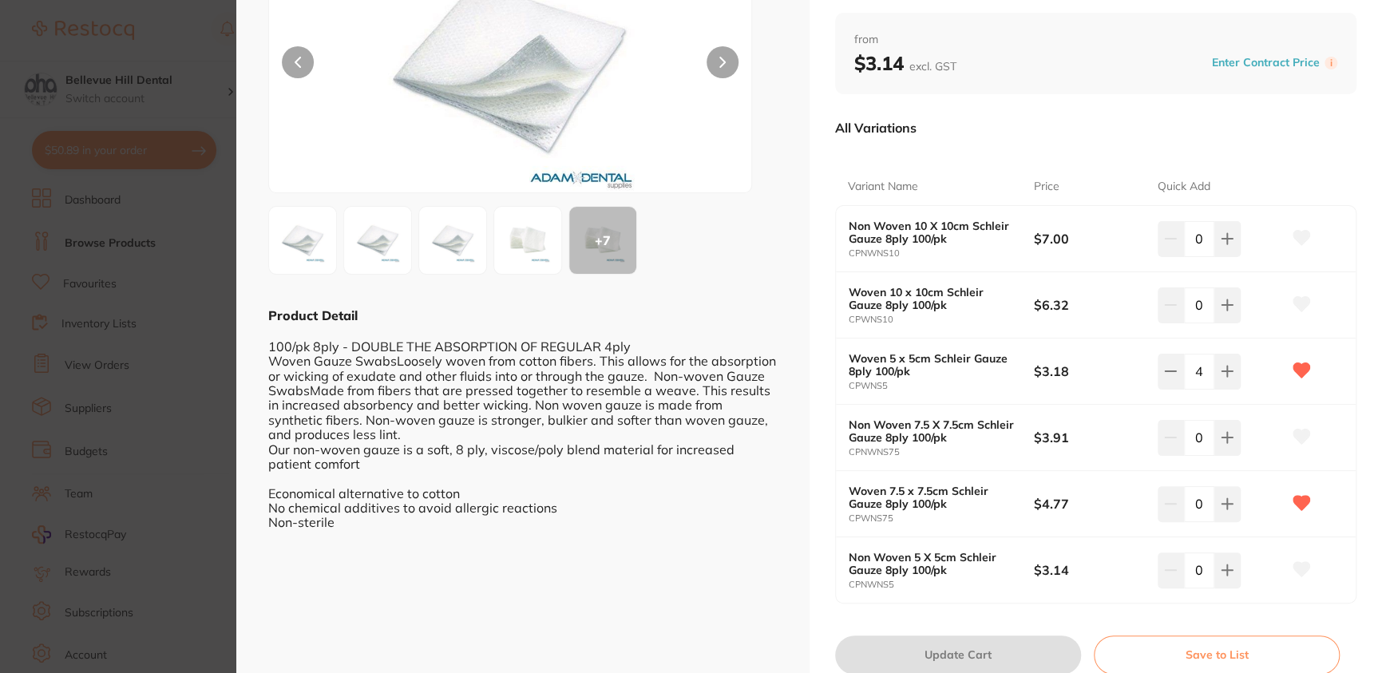
scroll to position [216, 0]
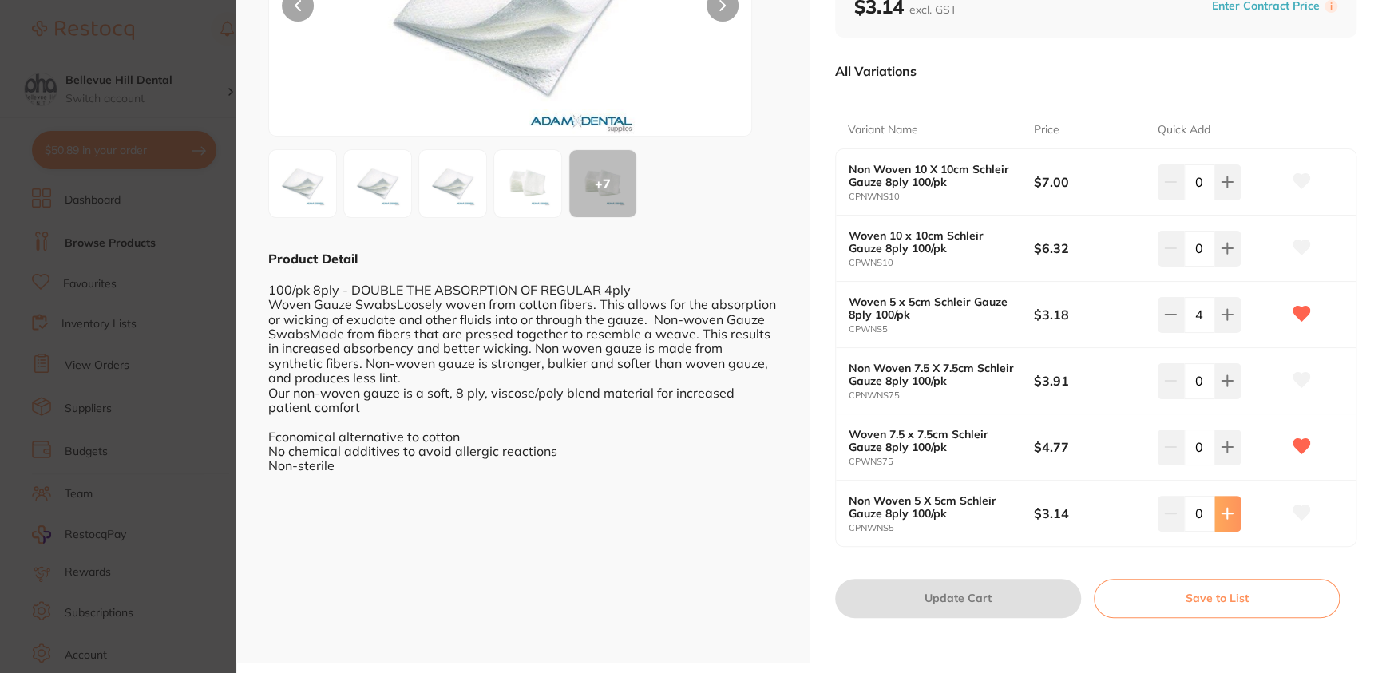
click at [1226, 188] on icon at bounding box center [1227, 182] width 13 height 13
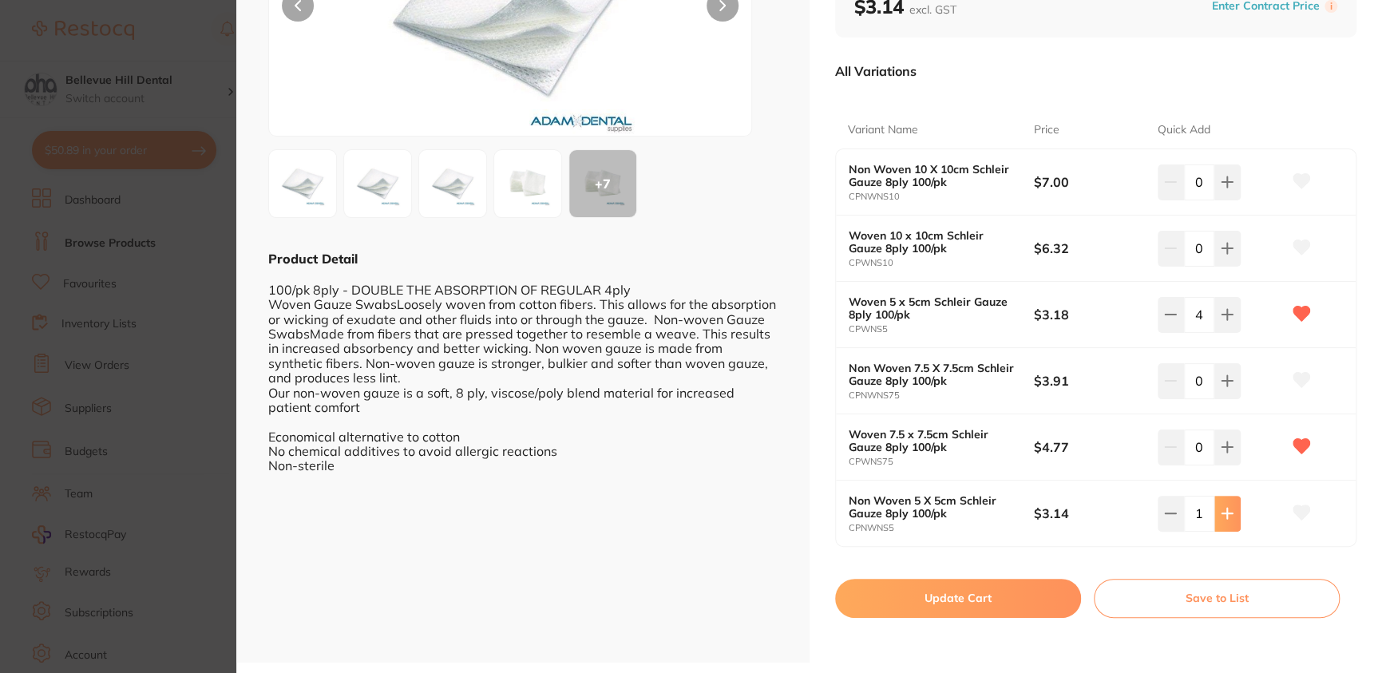
click at [1226, 188] on icon at bounding box center [1227, 182] width 13 height 13
type input "4"
click at [1168, 200] on button at bounding box center [1171, 181] width 26 height 35
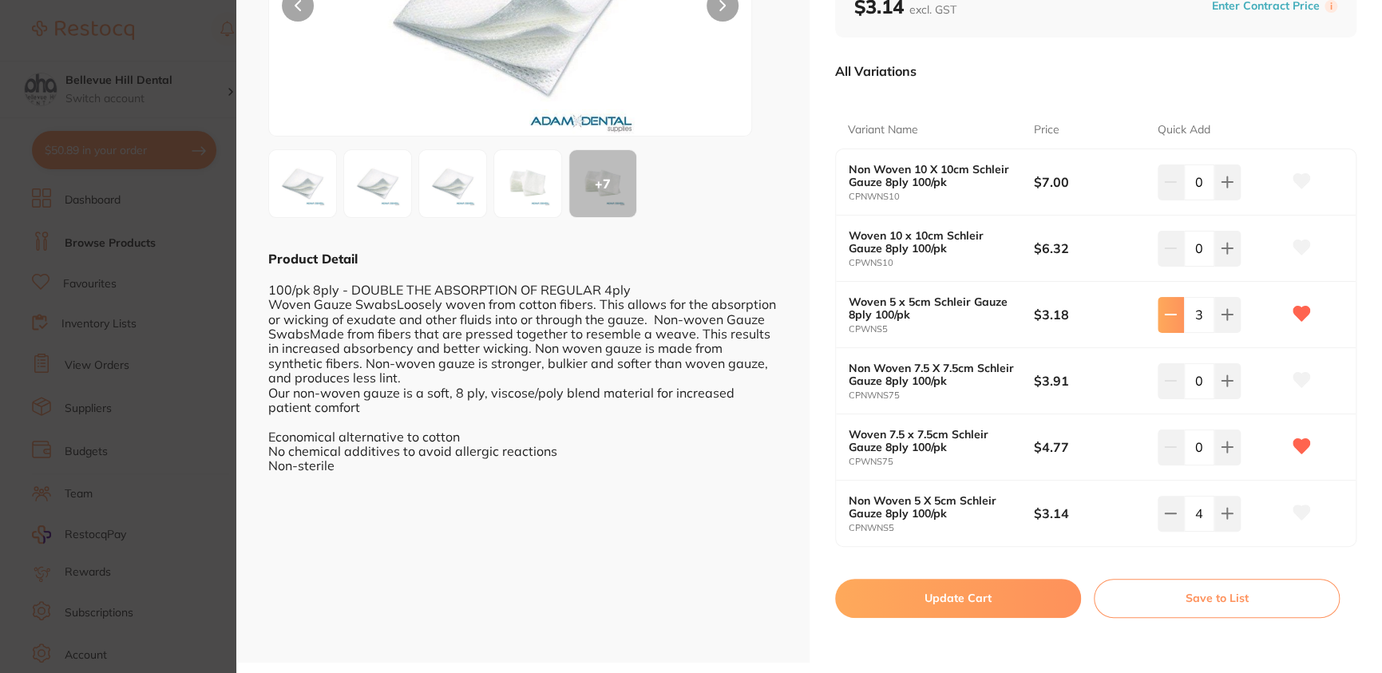
click at [1168, 200] on button at bounding box center [1171, 181] width 26 height 35
type input "0"
click at [1019, 604] on button "Update Cart" at bounding box center [958, 598] width 246 height 38
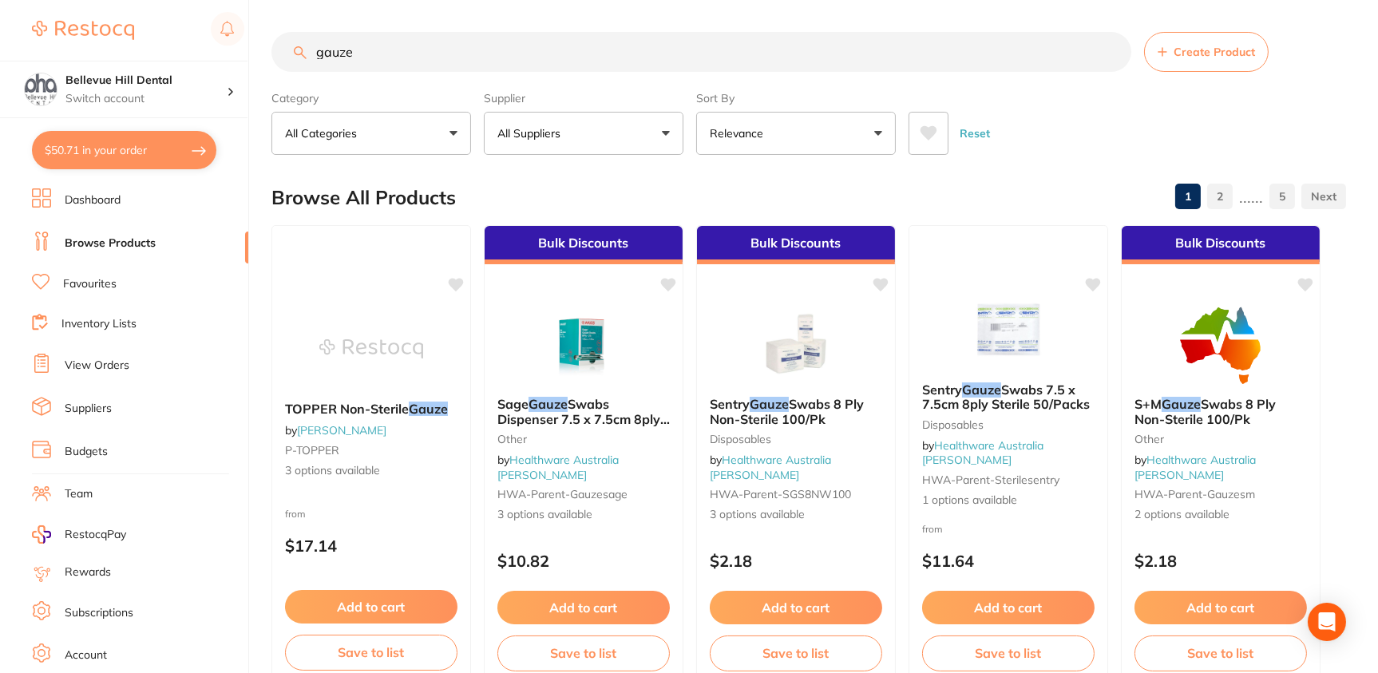
click at [143, 155] on button "$50.71 in your order" at bounding box center [124, 150] width 184 height 38
checkbox input "true"
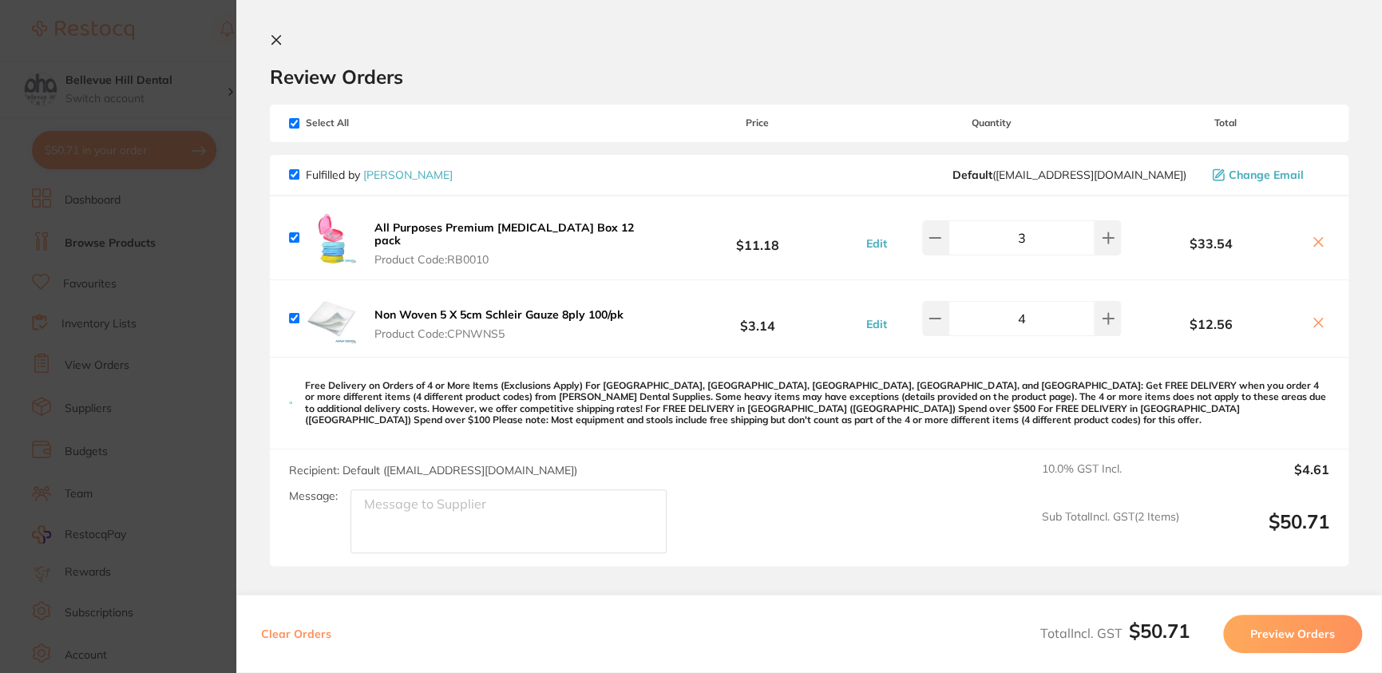
click at [276, 46] on button at bounding box center [279, 41] width 19 height 15
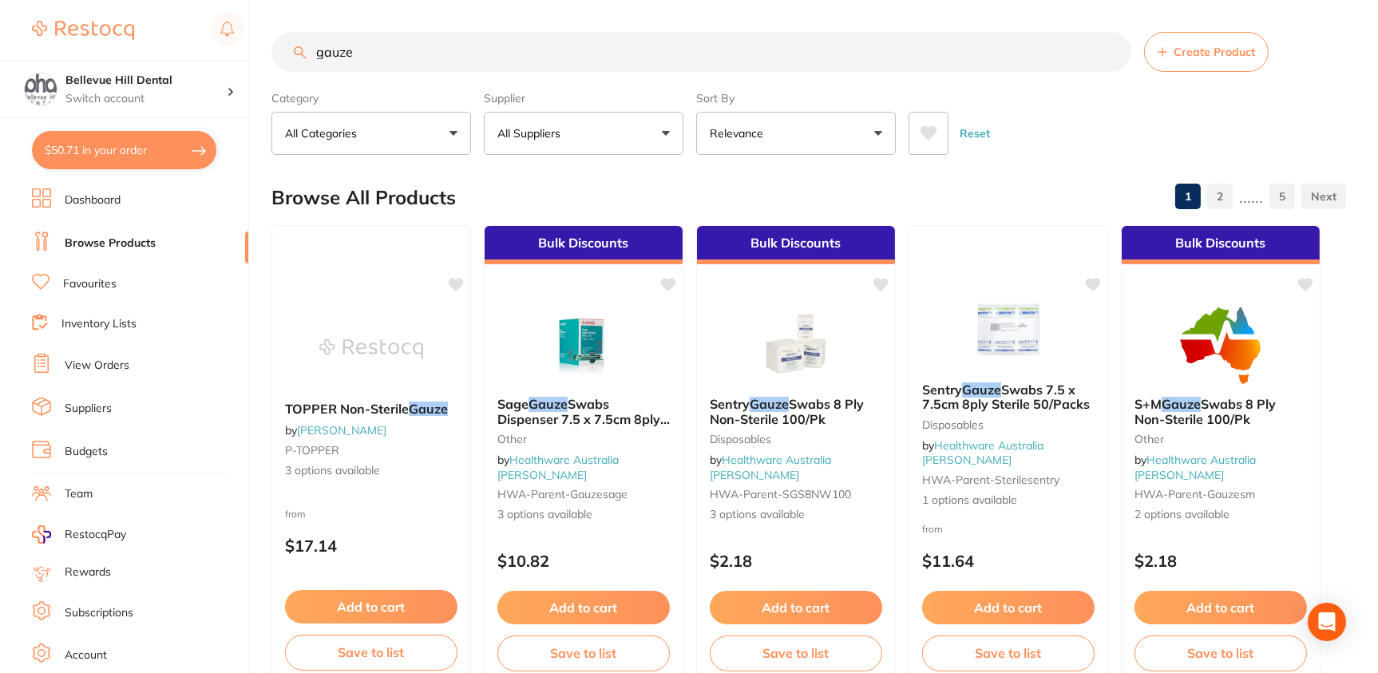
drag, startPoint x: 508, startPoint y: 46, endPoint x: 187, endPoint y: 60, distance: 321.3
click at [187, 60] on div "$50.71 Bellevue Hill Dental Switch account [GEOGRAPHIC_DATA] Dental $50.71 in y…" at bounding box center [689, 336] width 1378 height 673
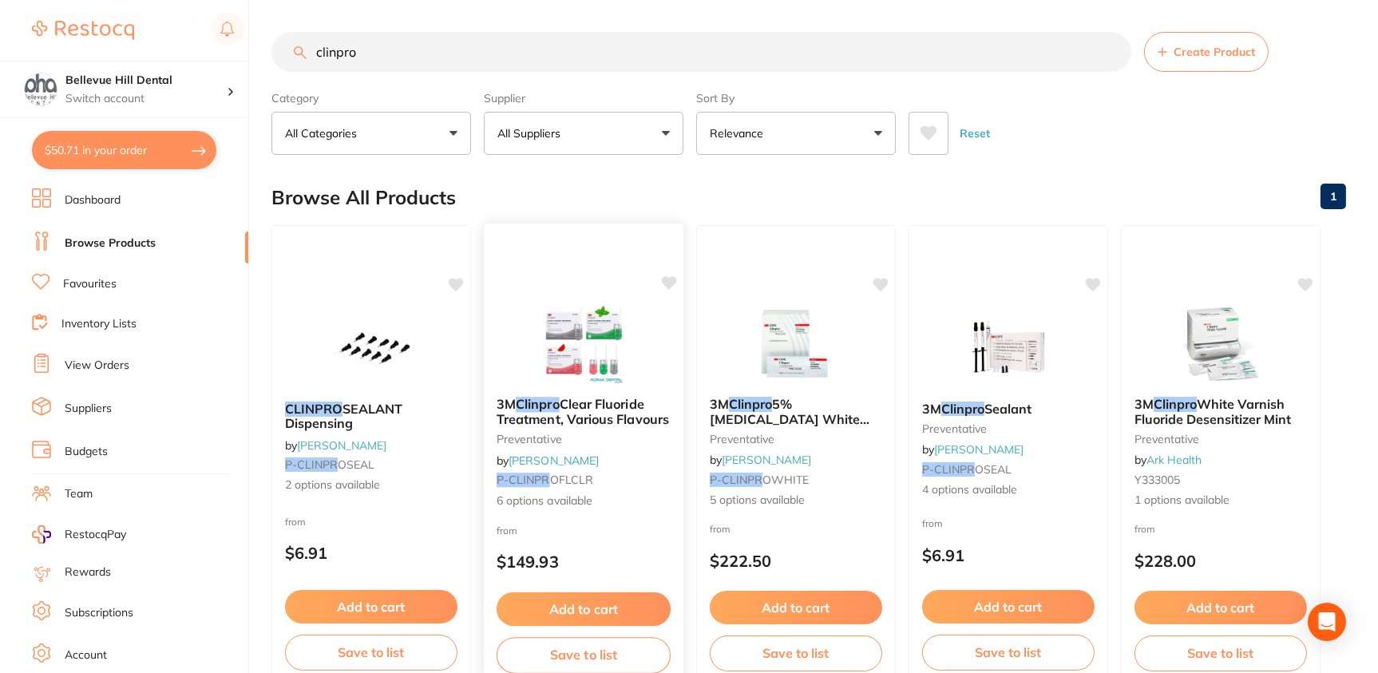
type input "clinpro"
click at [551, 412] on span "Clear Fluoride Treatment, Various Flavours" at bounding box center [583, 411] width 172 height 31
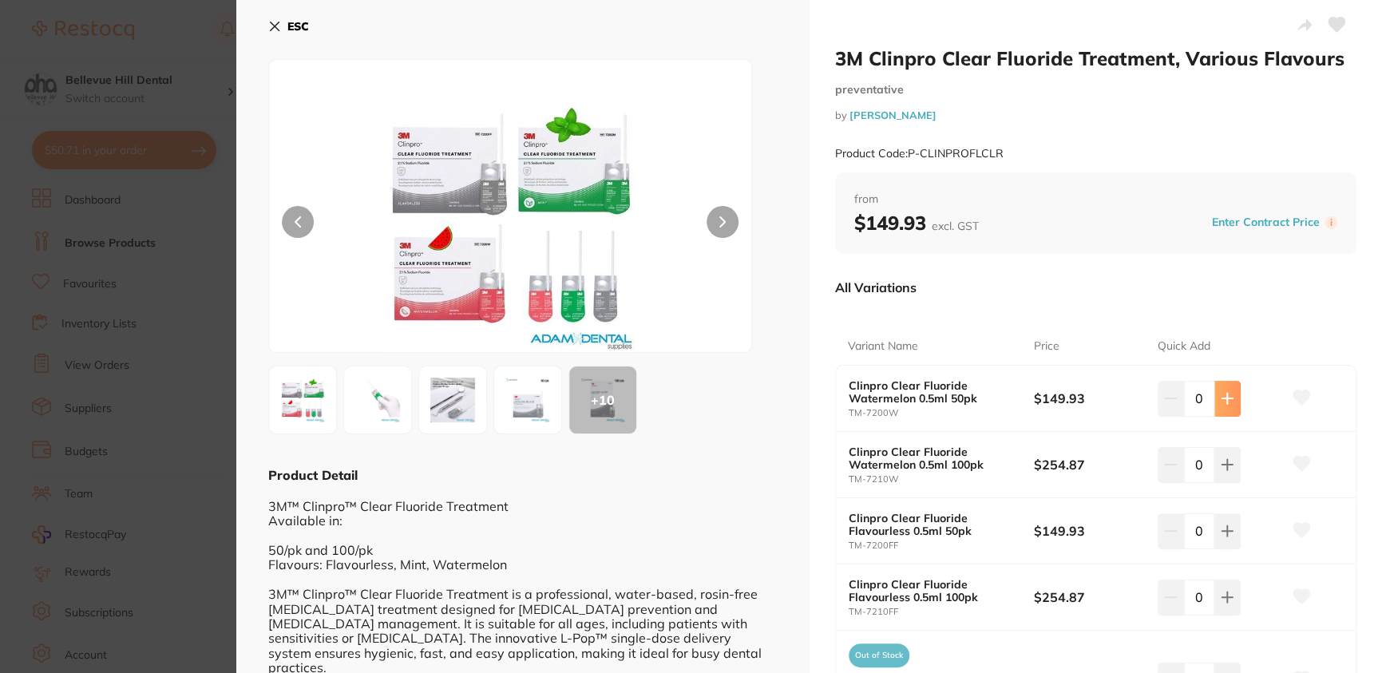
click at [1226, 396] on icon at bounding box center [1227, 398] width 13 height 13
type input "1"
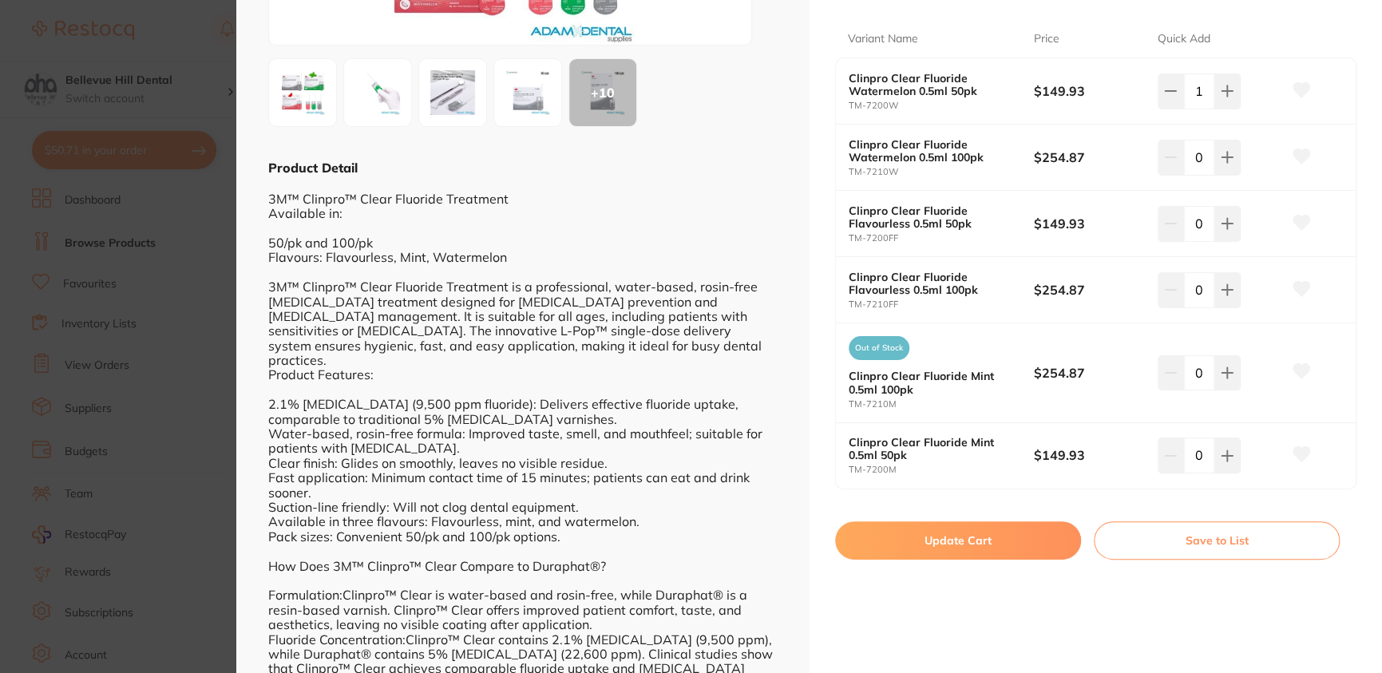
scroll to position [319, 0]
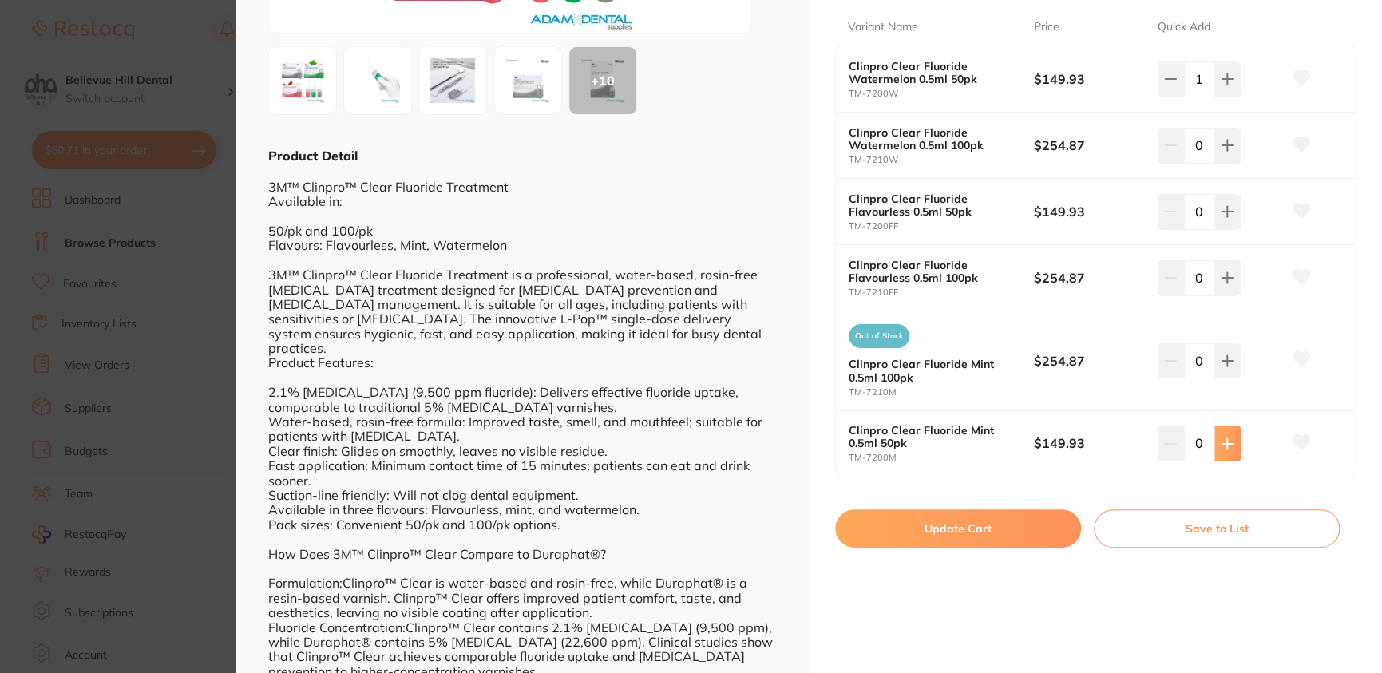
click at [1226, 85] on icon at bounding box center [1227, 79] width 13 height 13
type input "1"
click at [981, 522] on button "Update Cart" at bounding box center [958, 528] width 246 height 38
checkbox input "false"
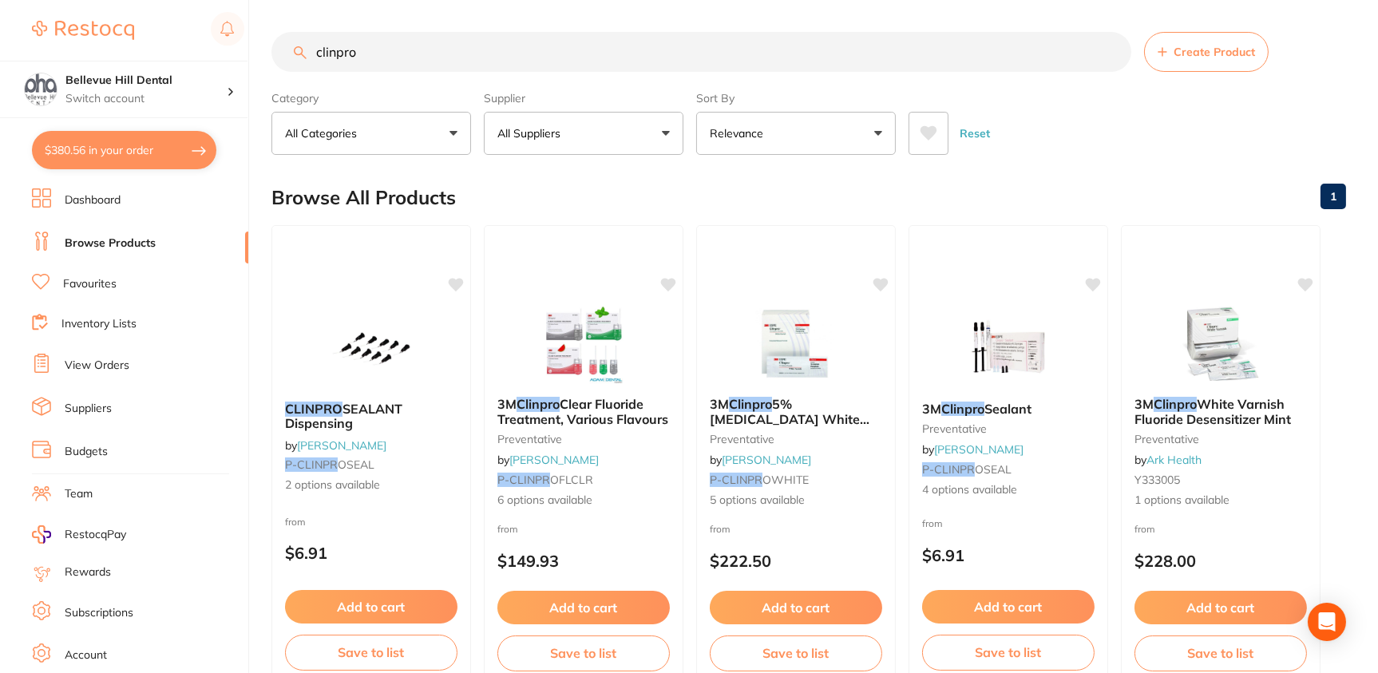
click at [196, 145] on button "$380.56 in your order" at bounding box center [124, 150] width 184 height 38
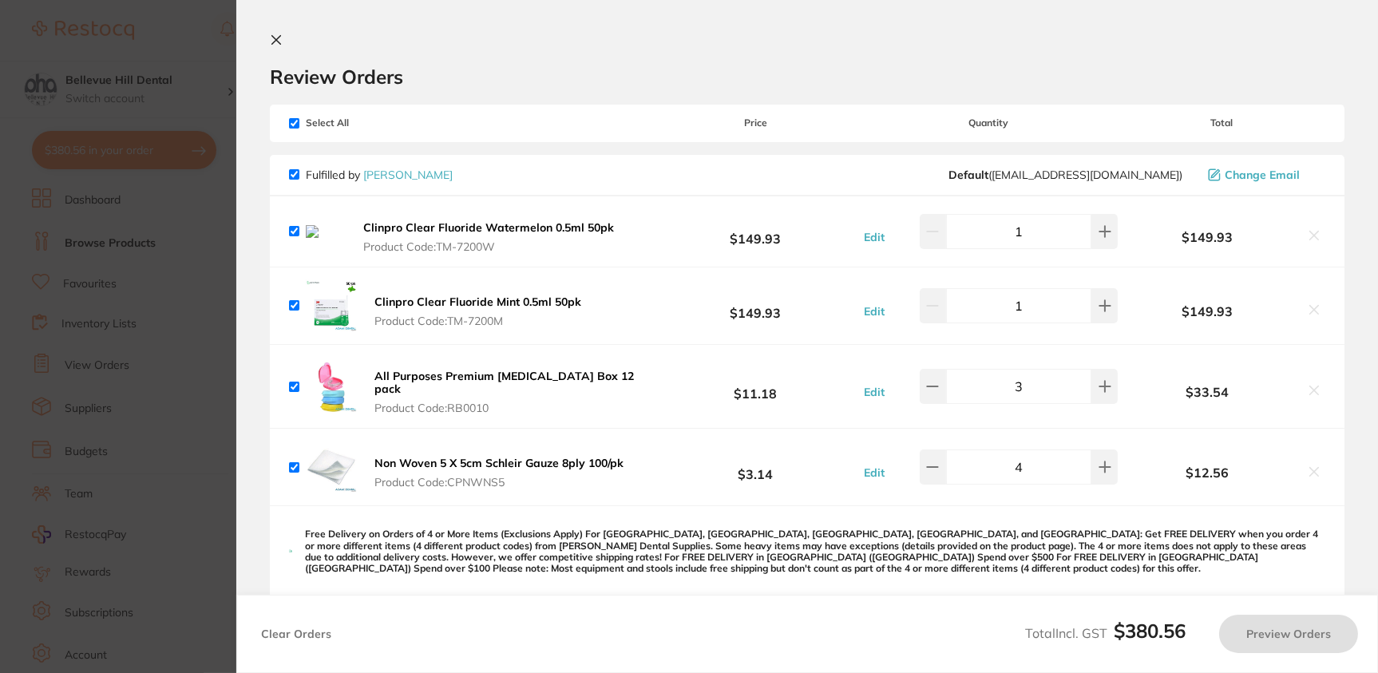
checkbox input "true"
click at [1321, 239] on icon at bounding box center [1318, 235] width 13 height 13
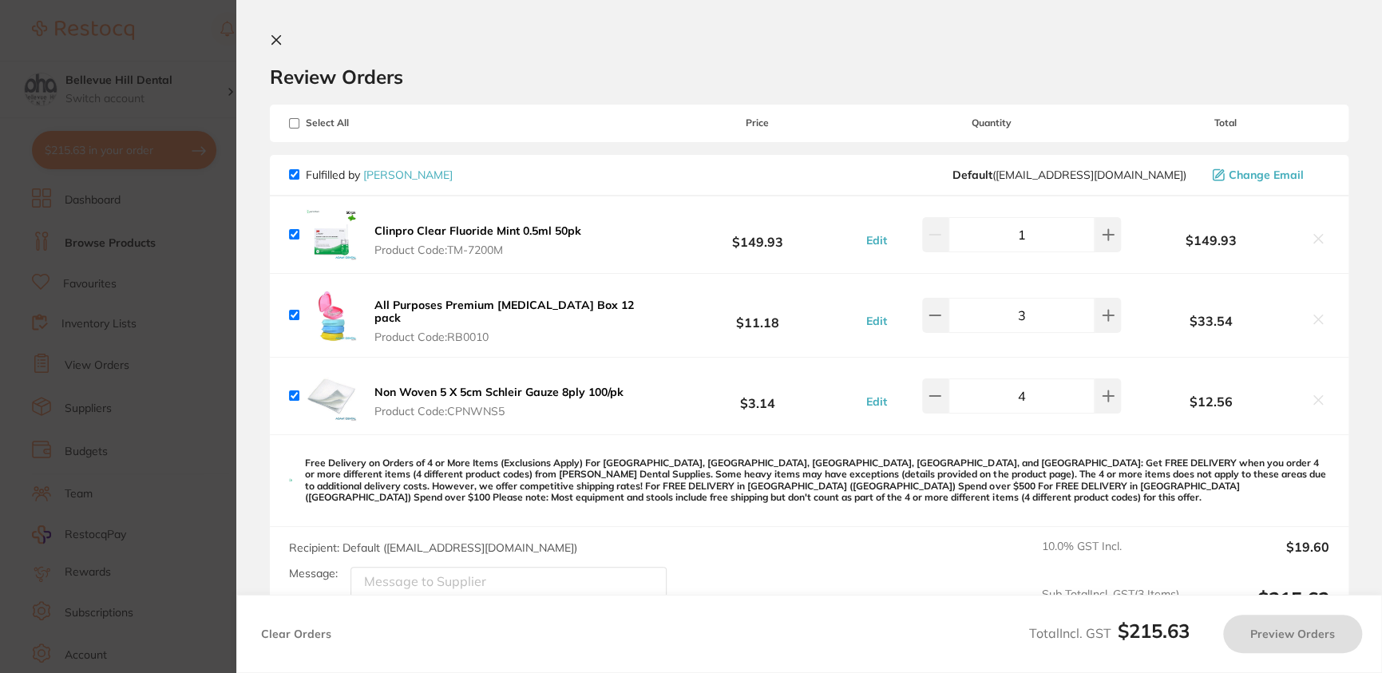
checkbox input "true"
click at [1278, 643] on button "Preview Orders" at bounding box center [1292, 634] width 139 height 38
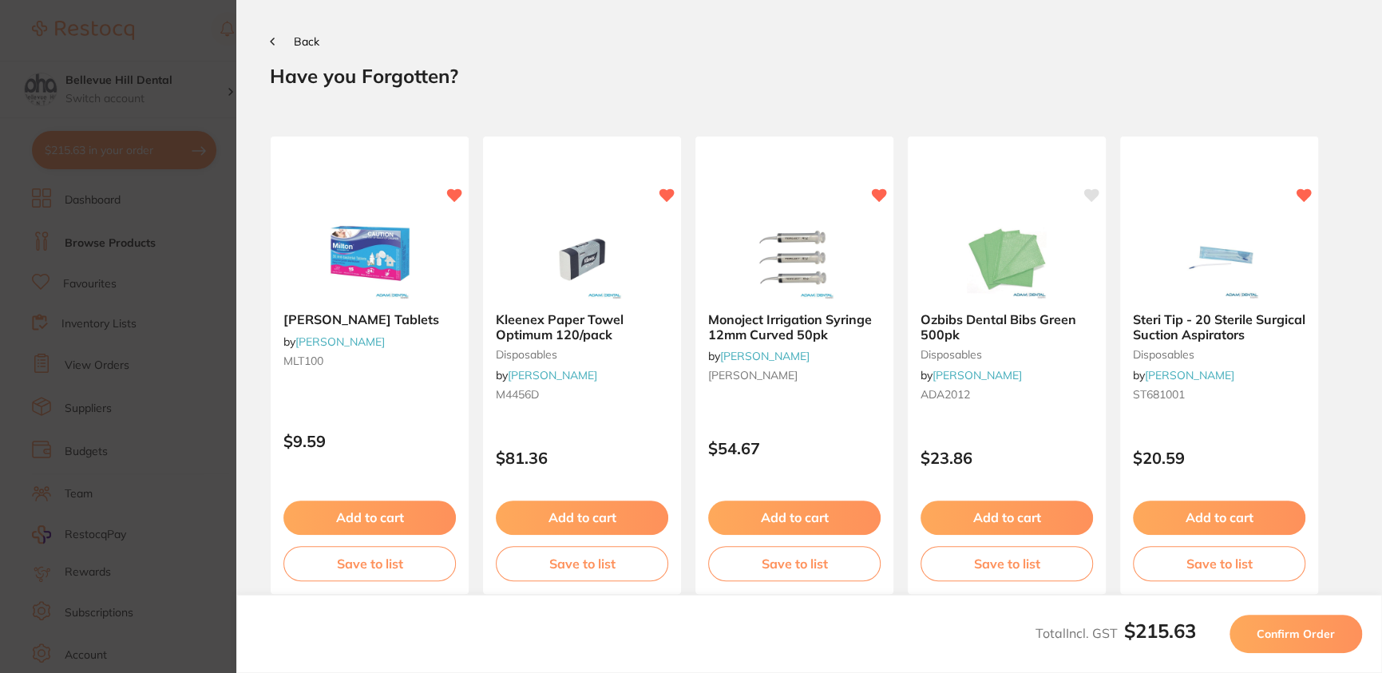
click at [1325, 642] on button "Confirm Order" at bounding box center [1296, 634] width 133 height 38
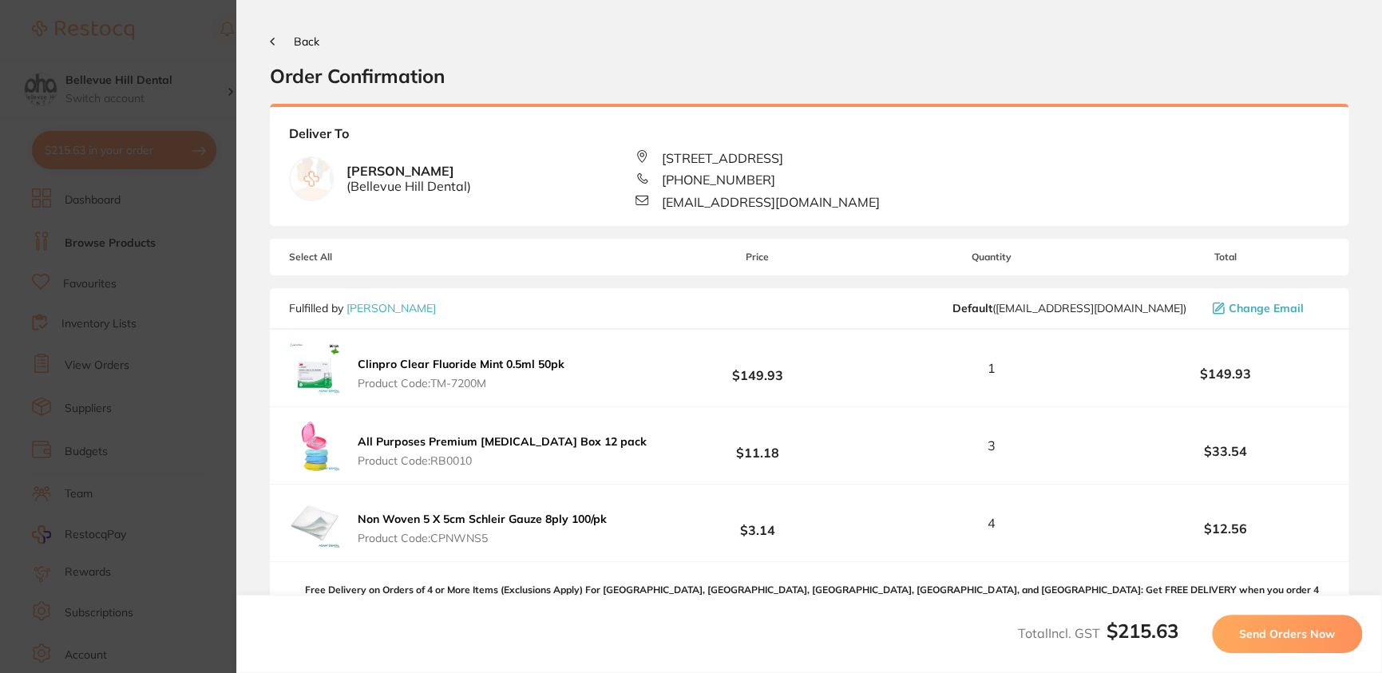
click at [1316, 645] on button "Send Orders Now" at bounding box center [1287, 634] width 150 height 38
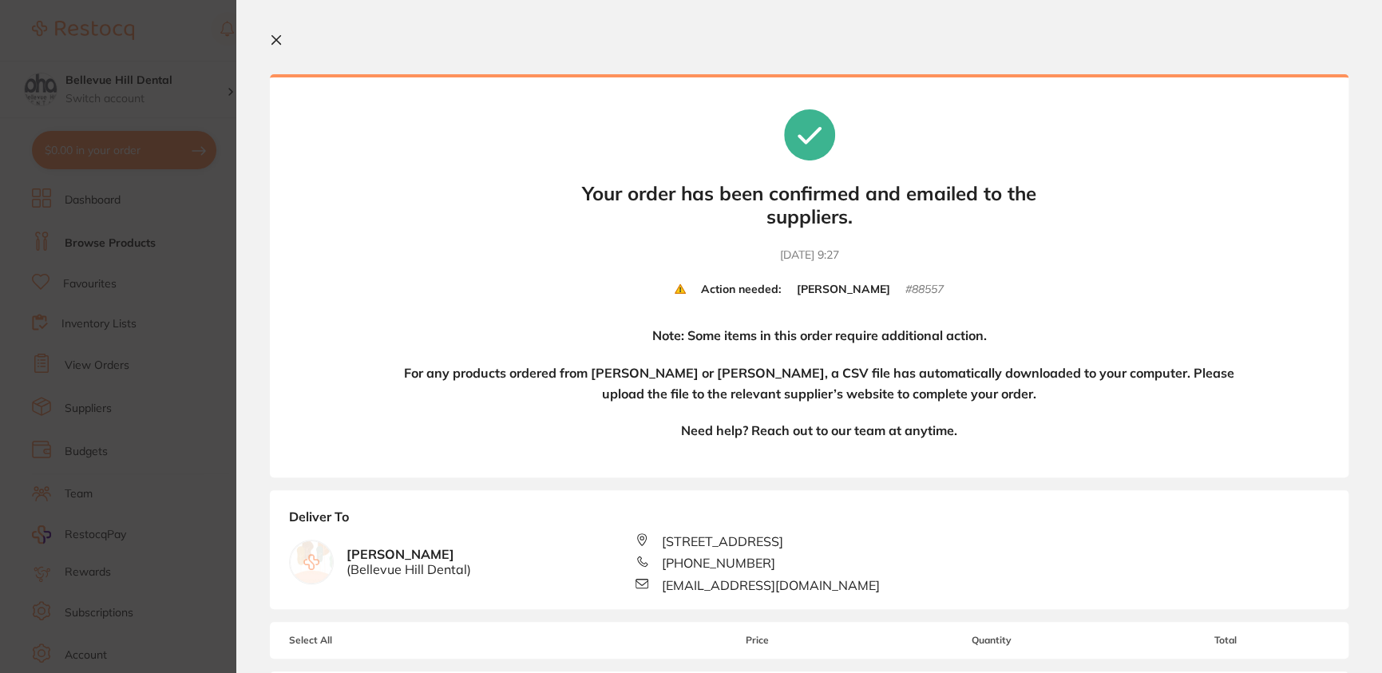
drag, startPoint x: 280, startPoint y: 41, endPoint x: 141, endPoint y: 125, distance: 163.4
click at [280, 42] on icon at bounding box center [276, 40] width 13 height 13
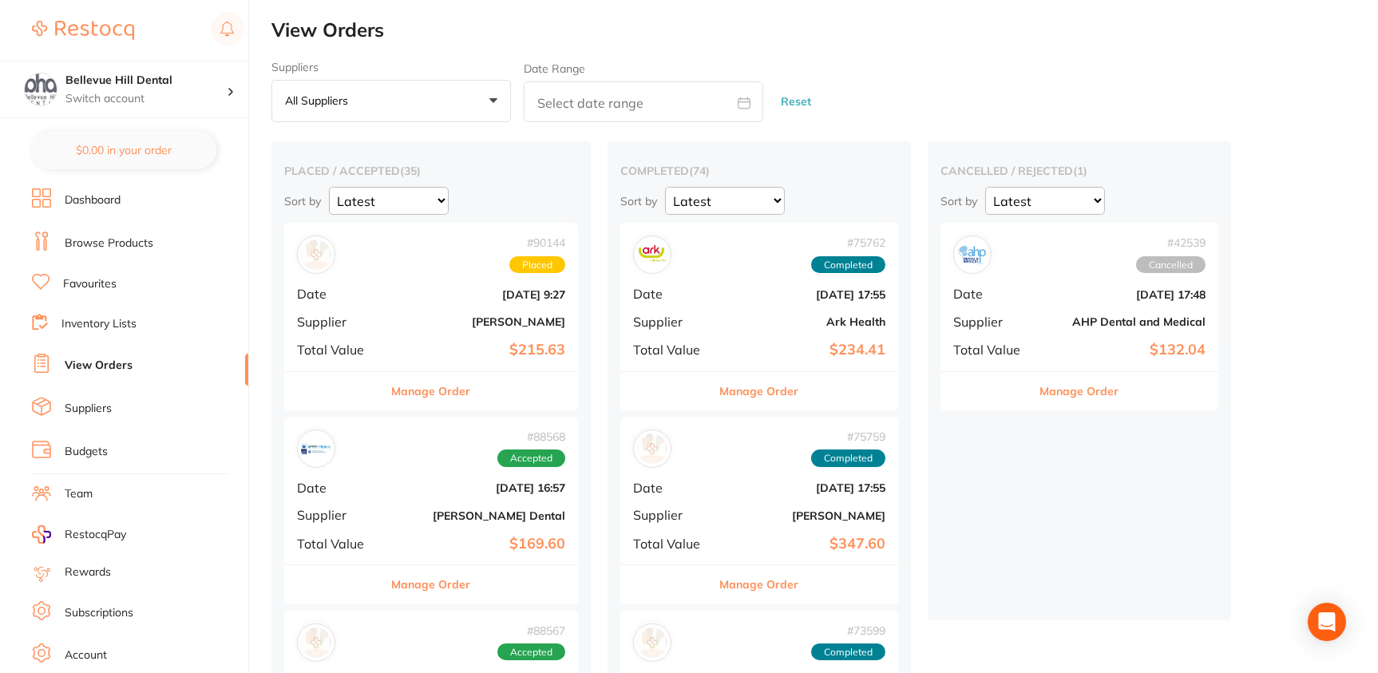
click at [109, 29] on img at bounding box center [83, 30] width 102 height 19
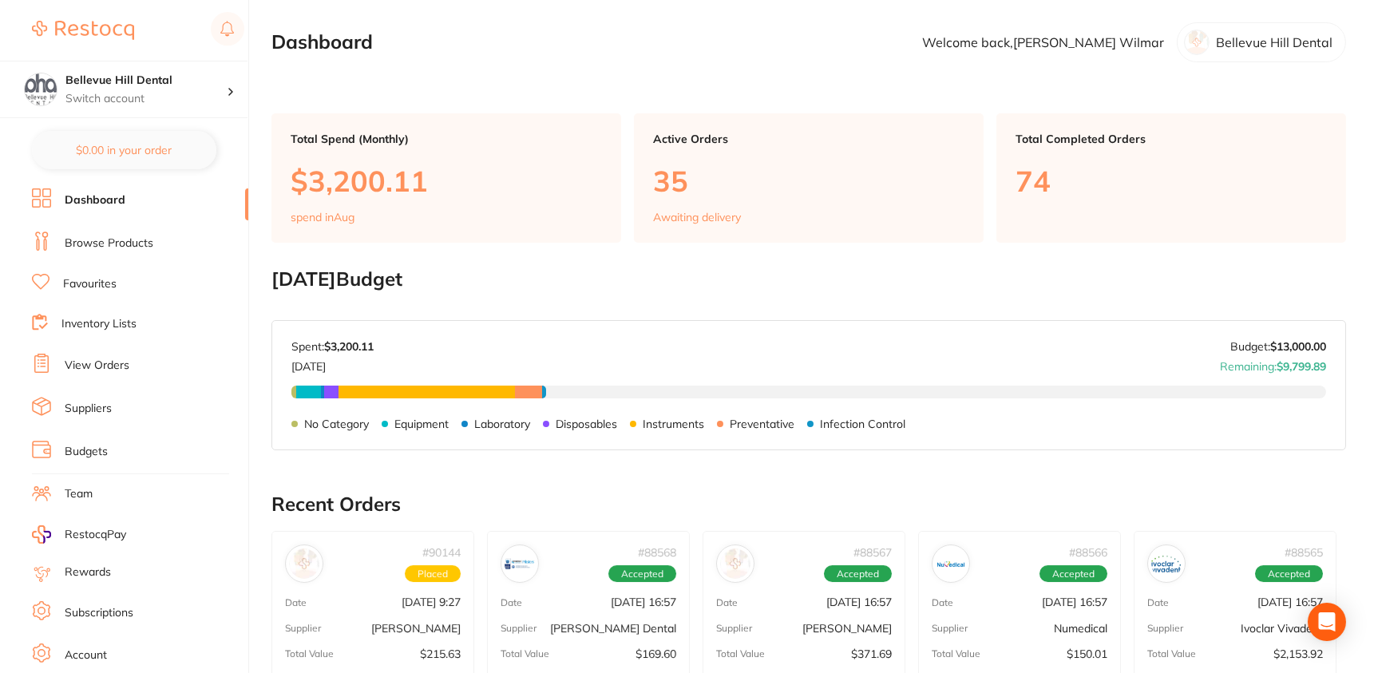
click at [1298, 46] on p "Bellevue Hill Dental" at bounding box center [1274, 42] width 117 height 14
click at [1238, 57] on div "Bellevue Hill Dental" at bounding box center [1261, 42] width 169 height 40
click at [1198, 39] on div at bounding box center [1197, 43] width 26 height 26
click at [96, 29] on img at bounding box center [83, 30] width 102 height 19
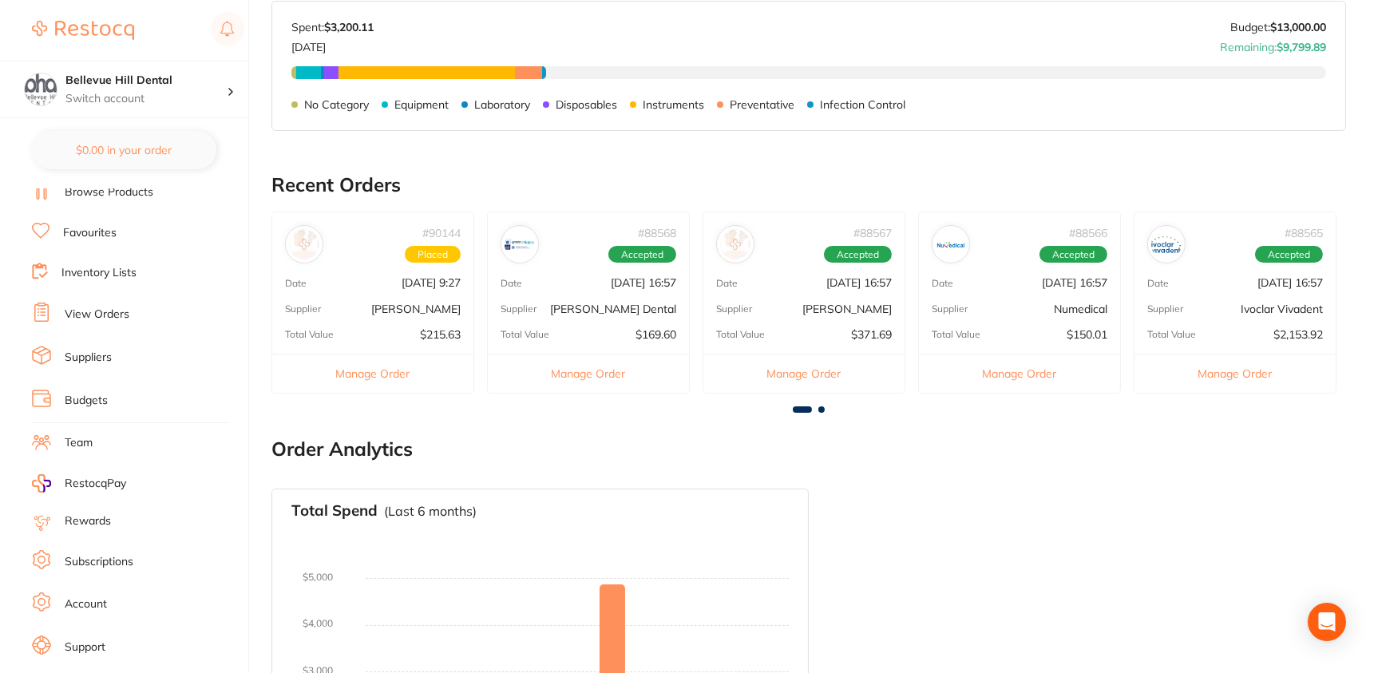
scroll to position [77, 0]
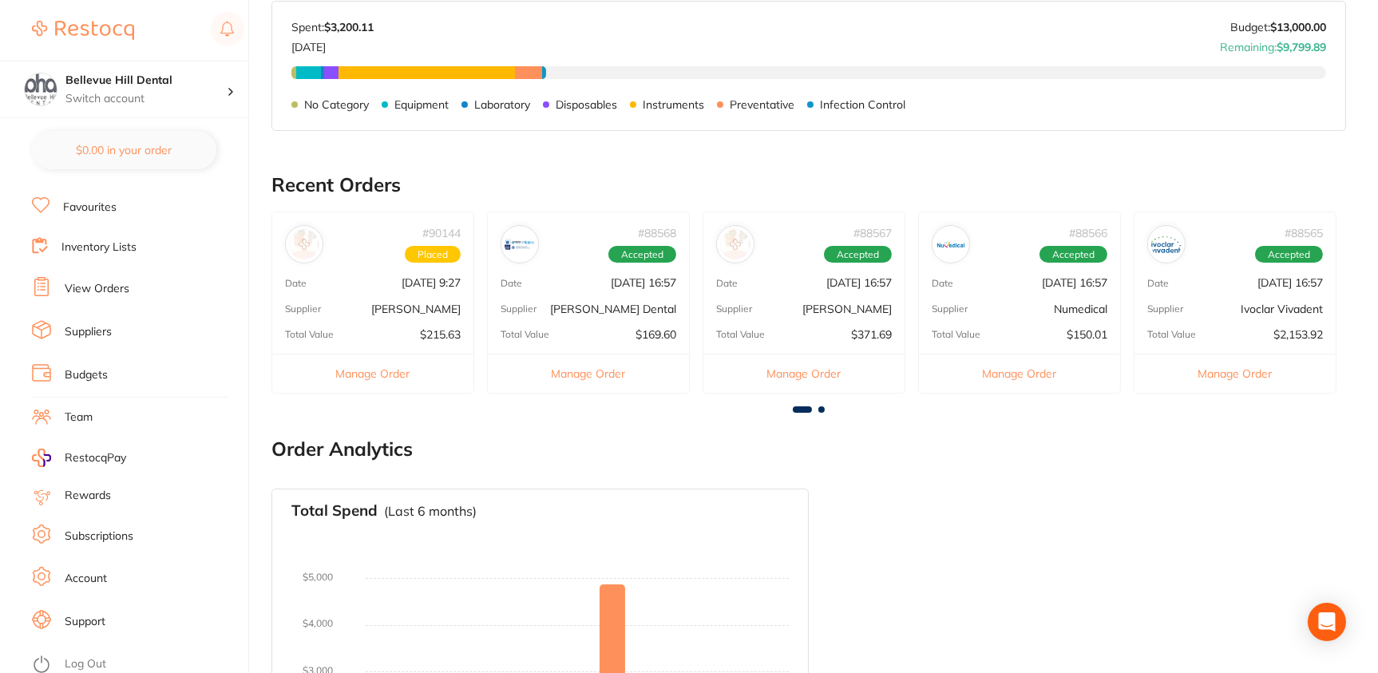
click at [94, 616] on link "Support" at bounding box center [85, 622] width 41 height 16
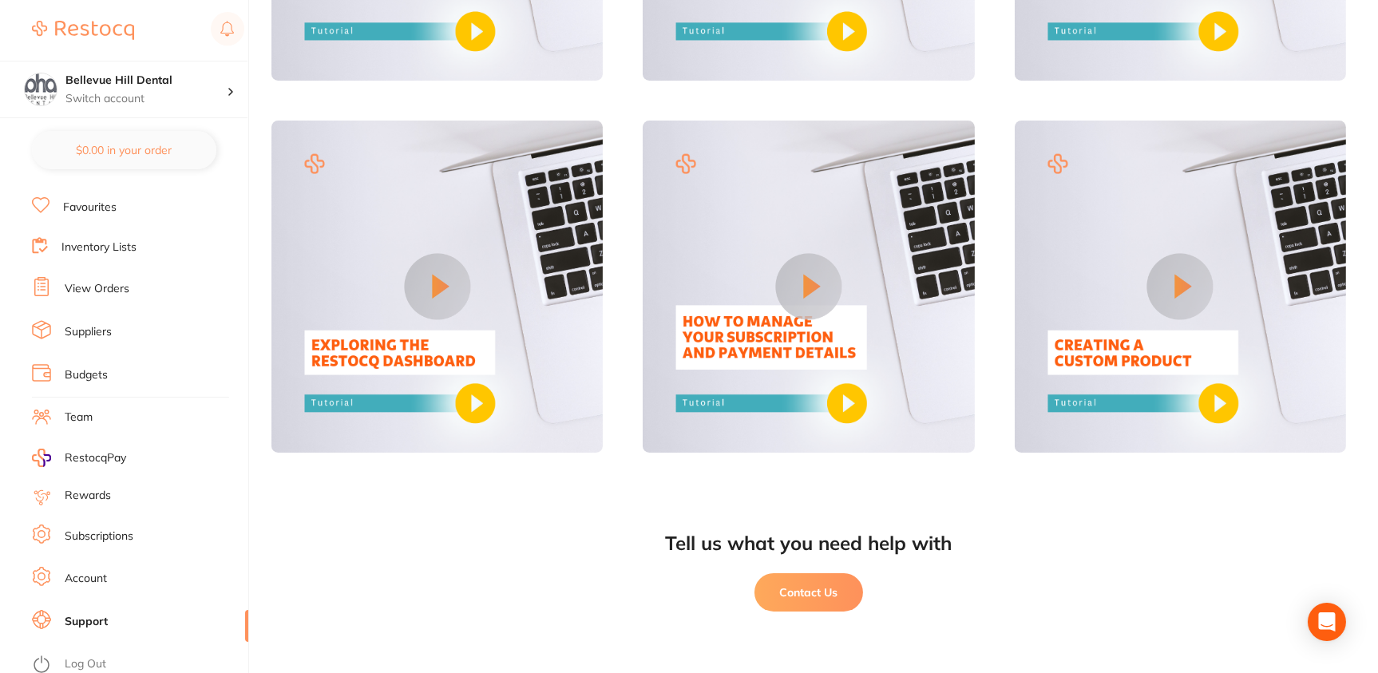
scroll to position [1161, 0]
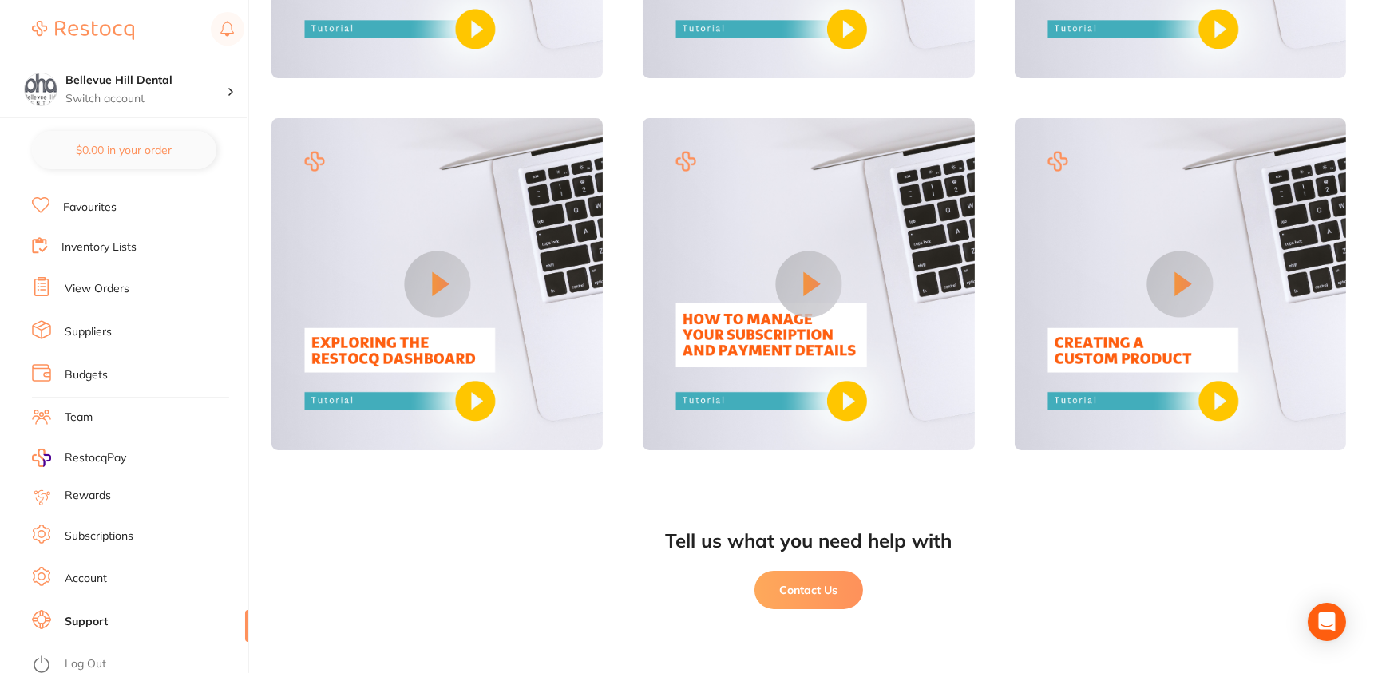
click at [849, 592] on button "Contact Us" at bounding box center [809, 590] width 109 height 38
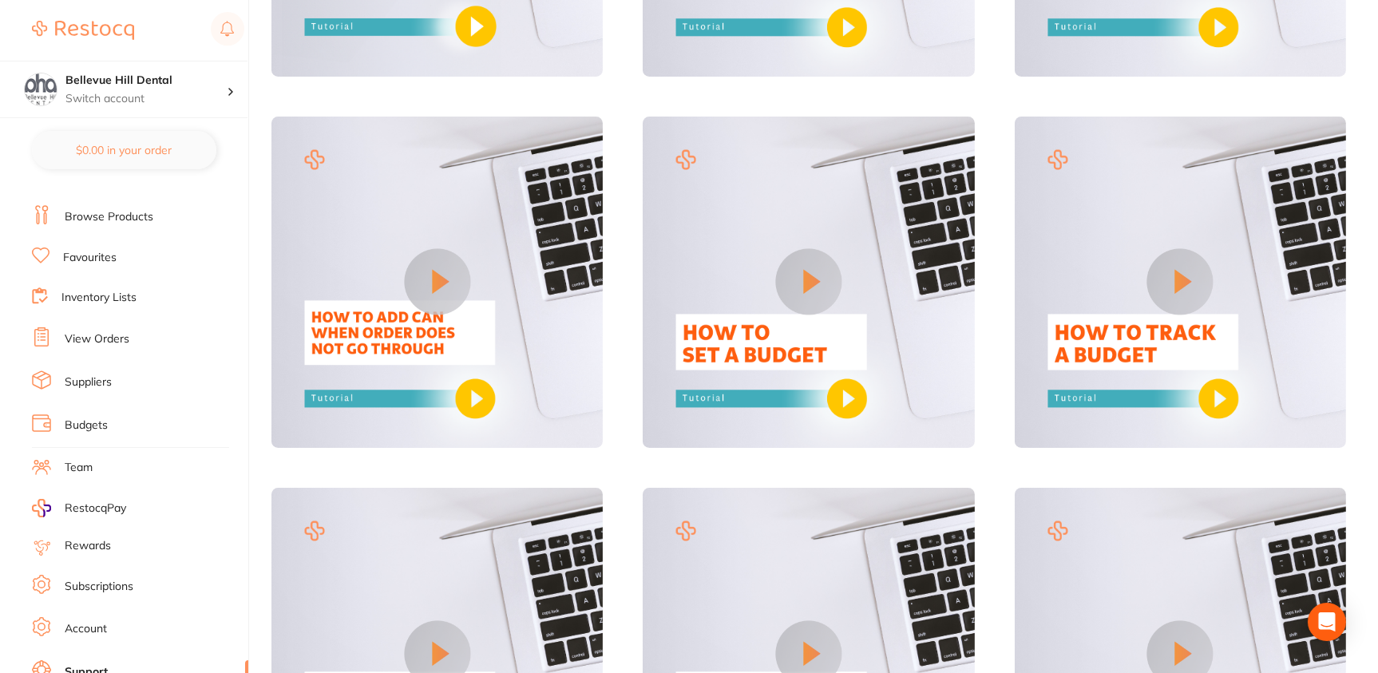
scroll to position [0, 0]
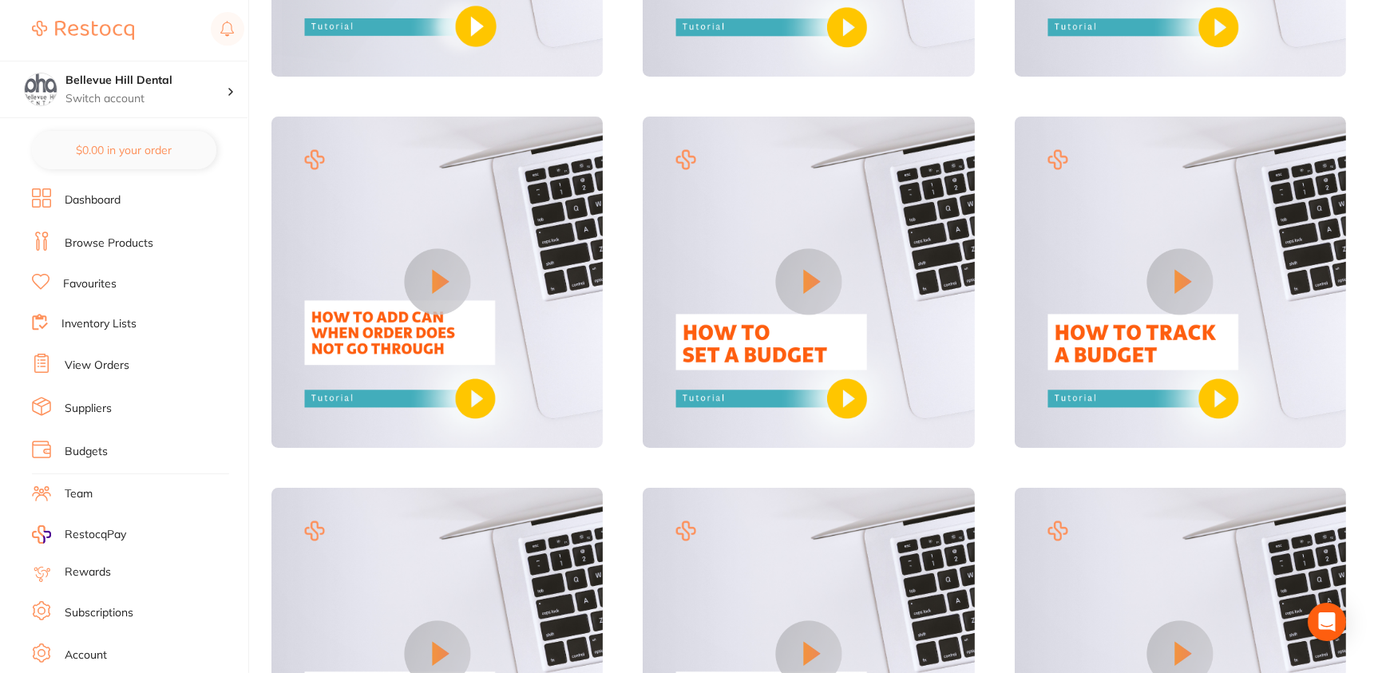
click at [93, 366] on link "View Orders" at bounding box center [97, 366] width 65 height 16
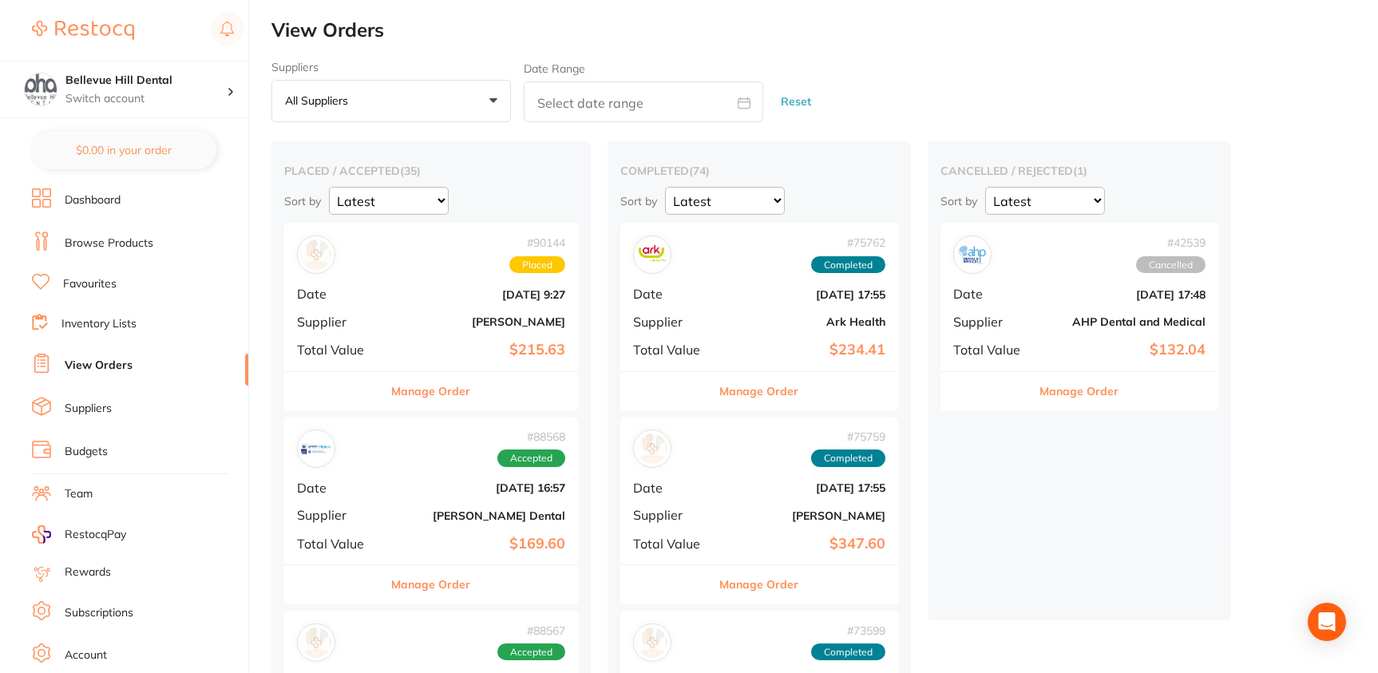
click at [443, 386] on button "Manage Order" at bounding box center [431, 391] width 79 height 38
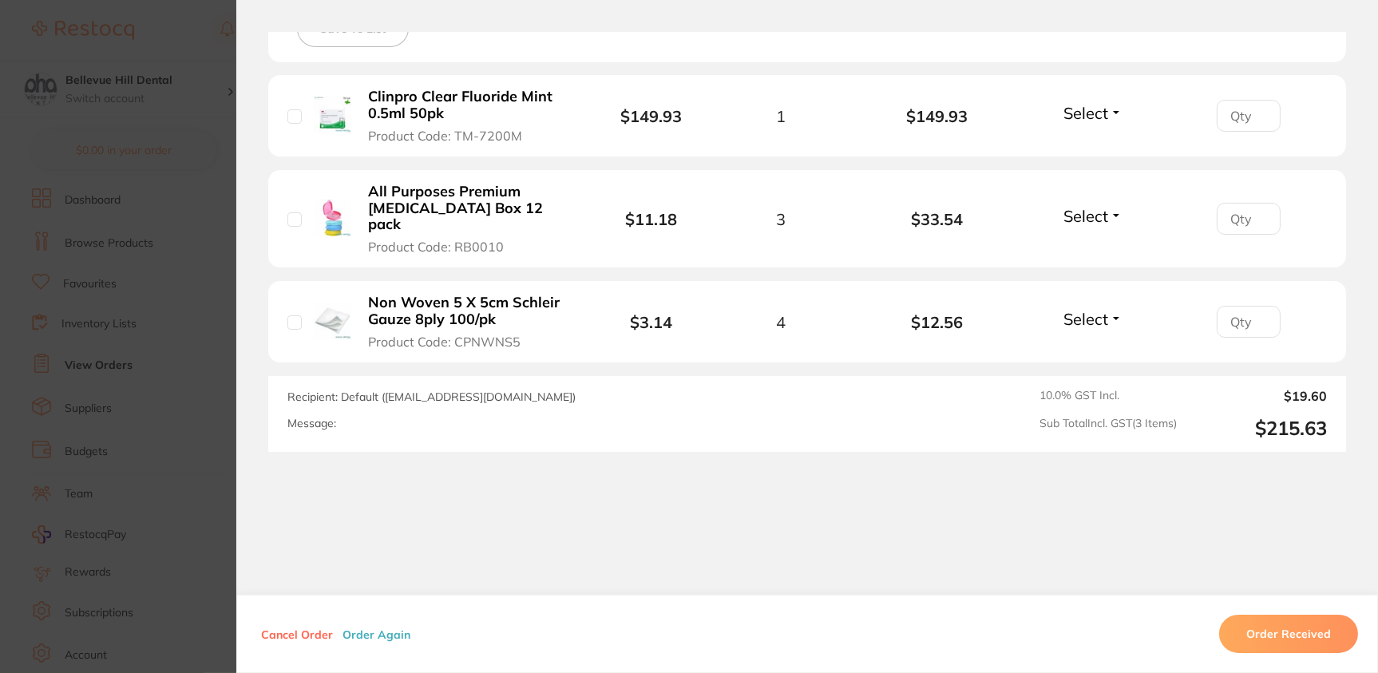
scroll to position [240, 0]
click at [315, 632] on button "Cancel Order" at bounding box center [296, 634] width 81 height 14
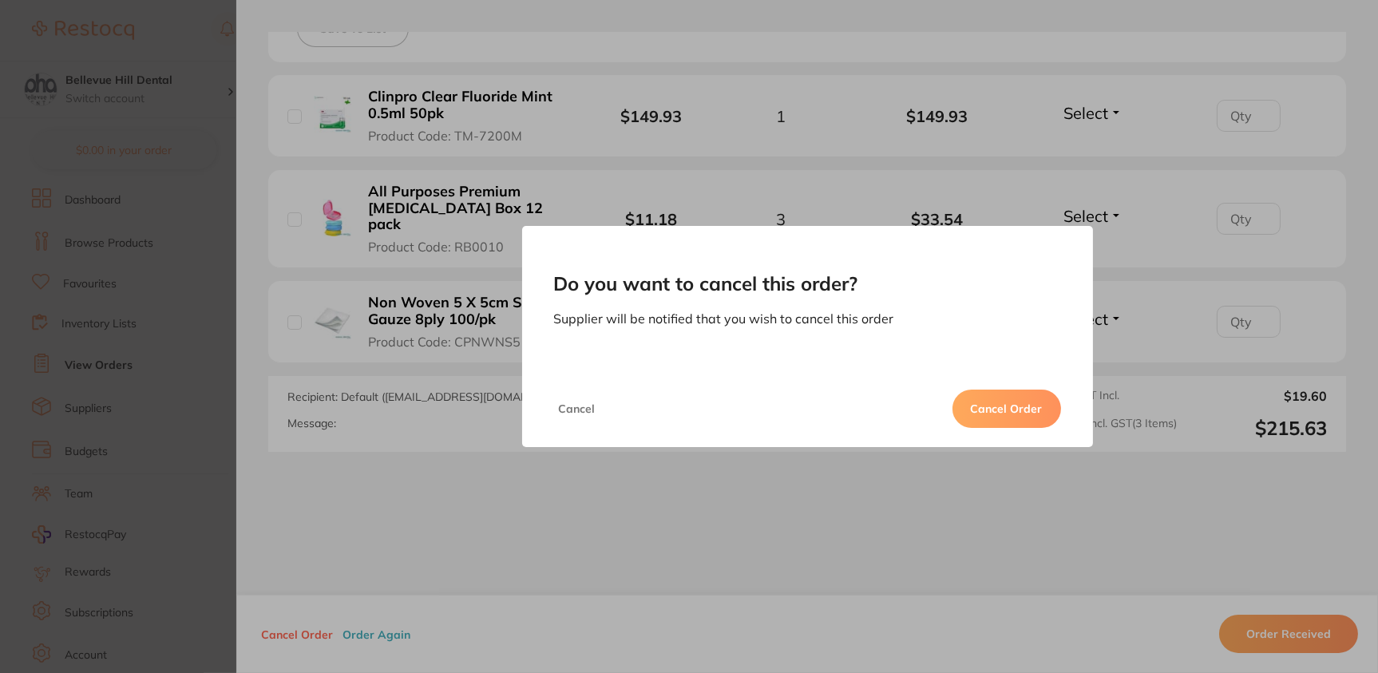
click at [1038, 409] on button "Cancel Order" at bounding box center [1007, 409] width 109 height 38
